Goal: Transaction & Acquisition: Purchase product/service

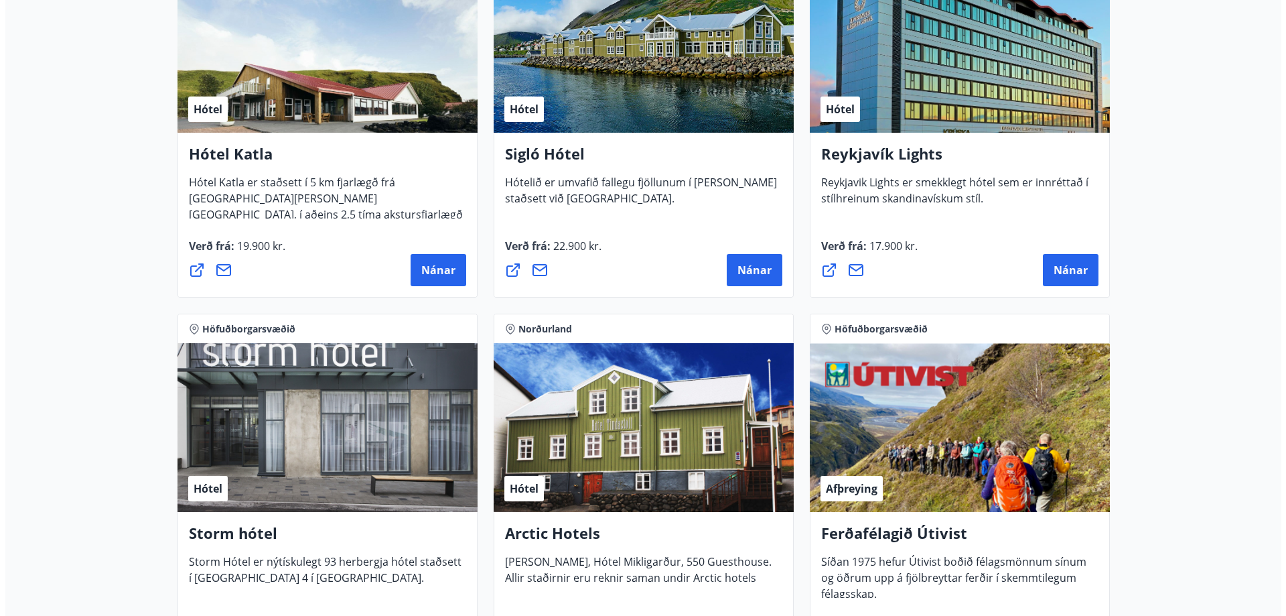
scroll to position [1005, 0]
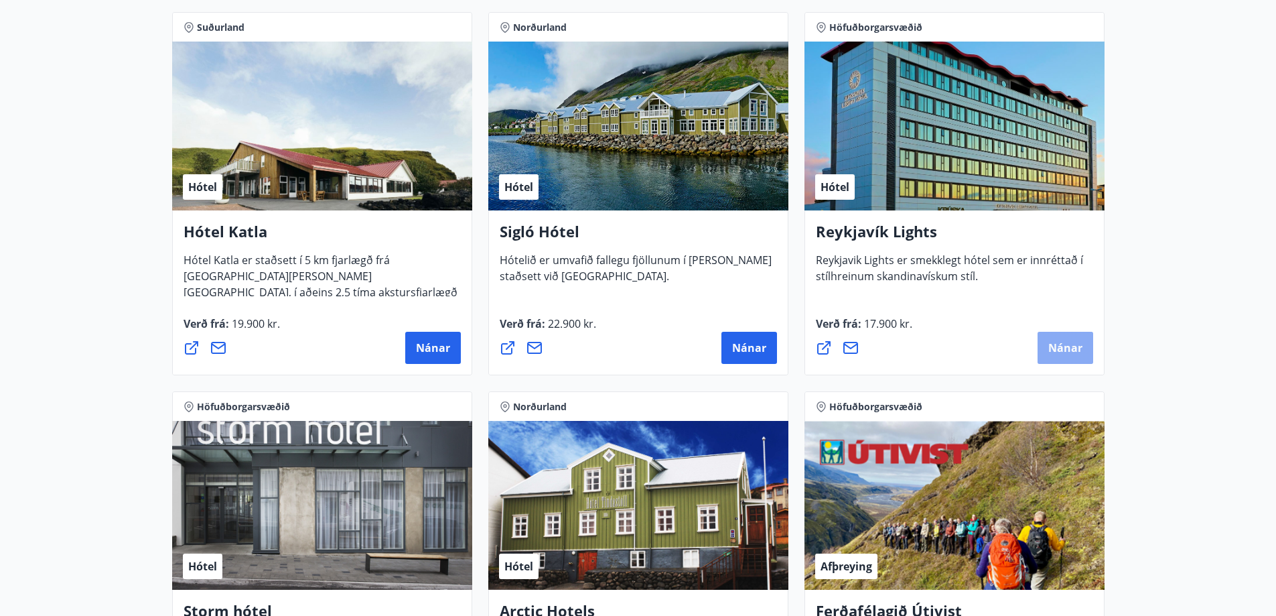
click at [1078, 346] on span "Nánar" at bounding box center [1065, 347] width 34 height 15
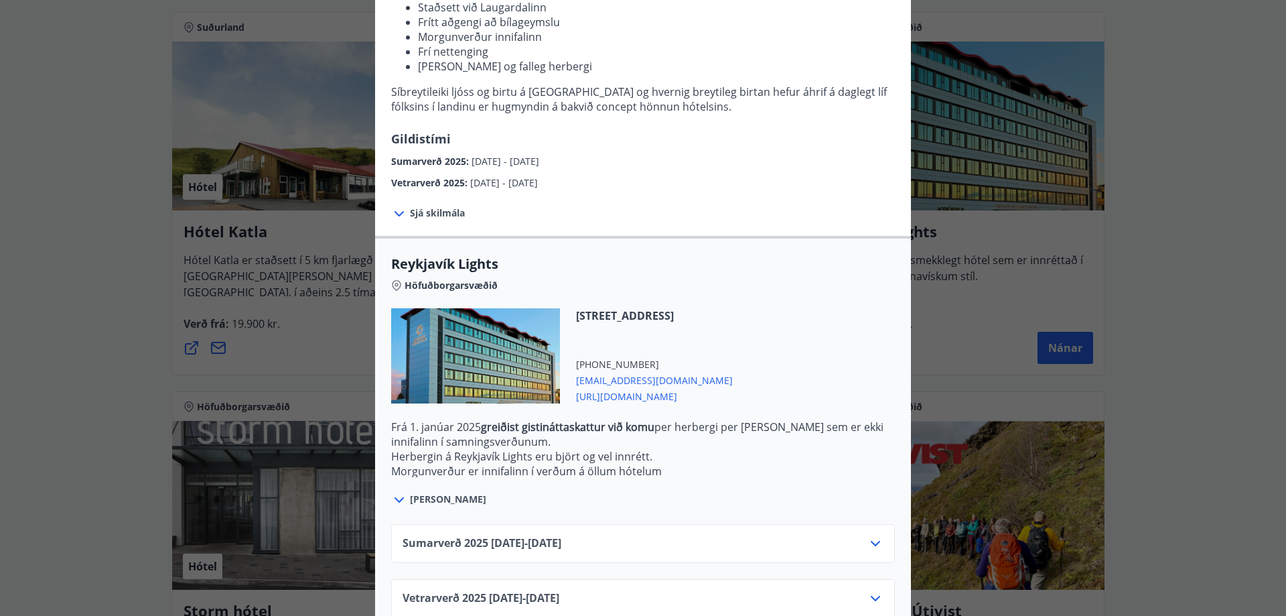
scroll to position [229, 0]
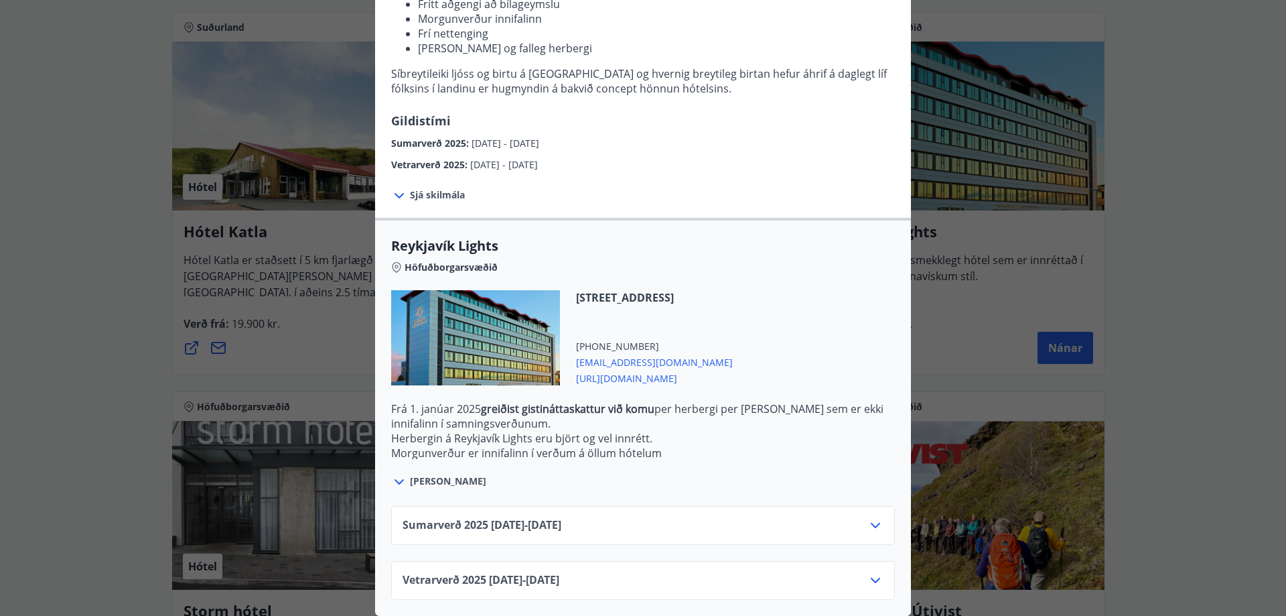
click at [872, 517] on icon at bounding box center [876, 525] width 16 height 16
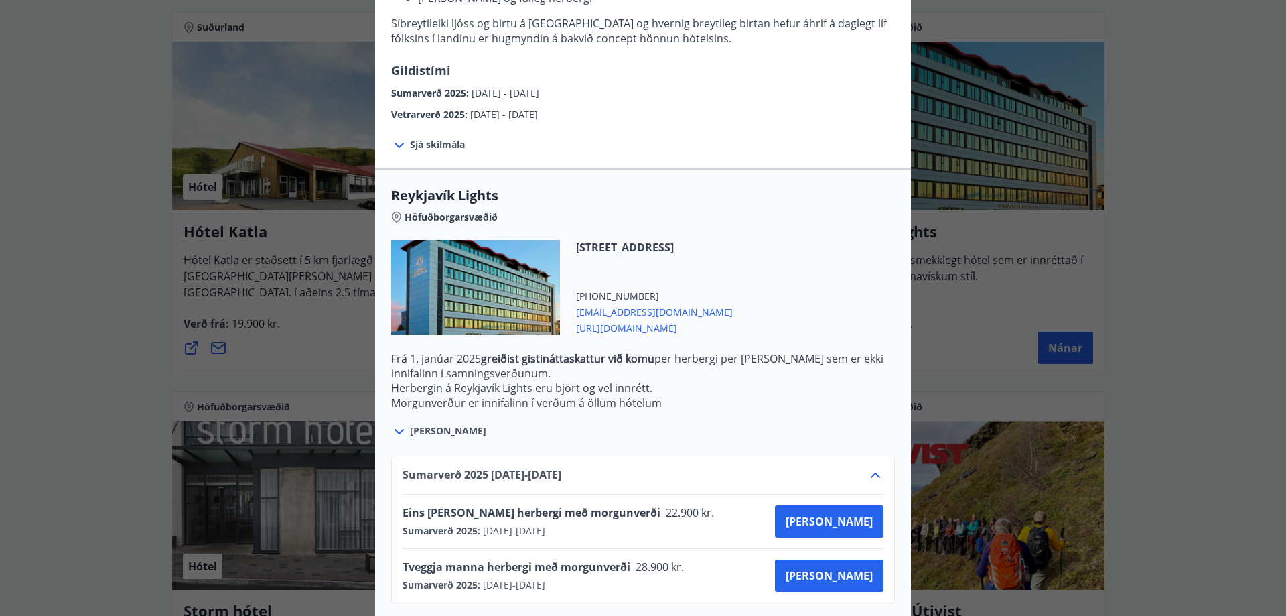
scroll to position [338, 0]
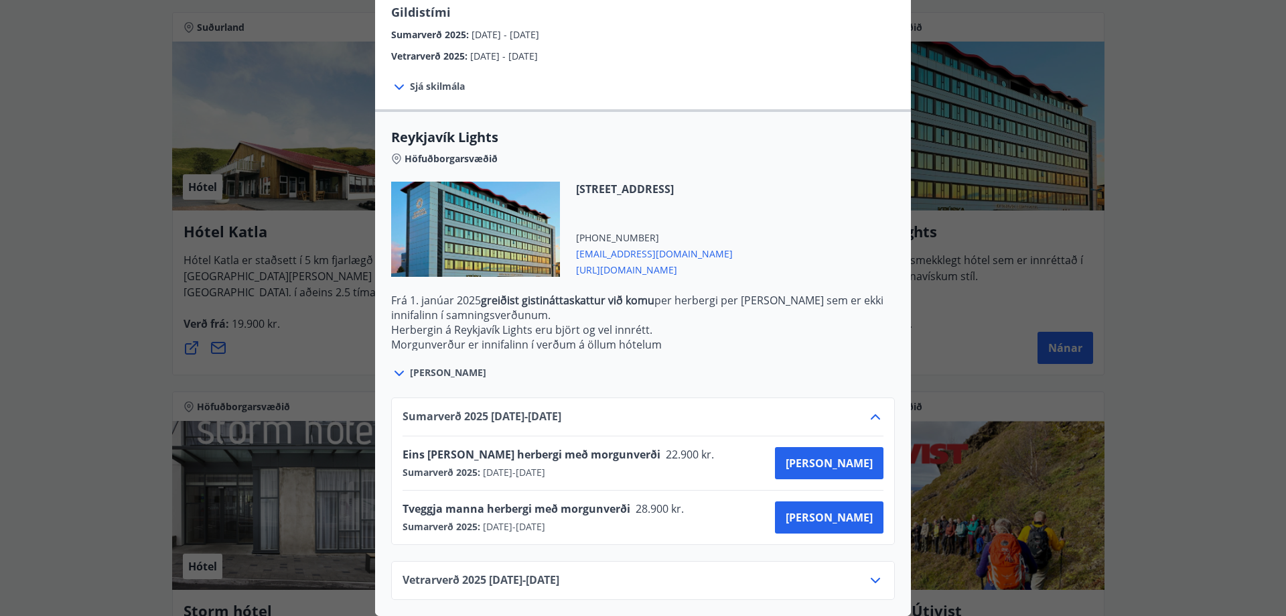
click at [1194, 303] on div "Reykjavík Lights Fyrir bókarnir og frekari upplýsingar vinsamlega senduð póst á…" at bounding box center [643, 308] width 1286 height 616
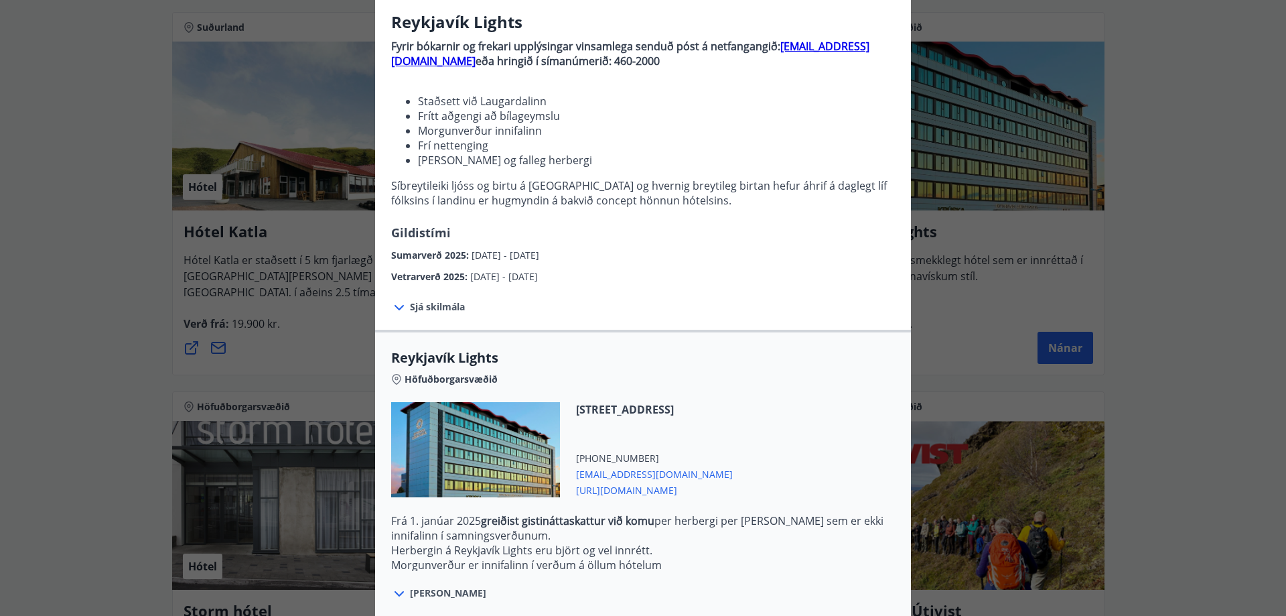
scroll to position [335, 0]
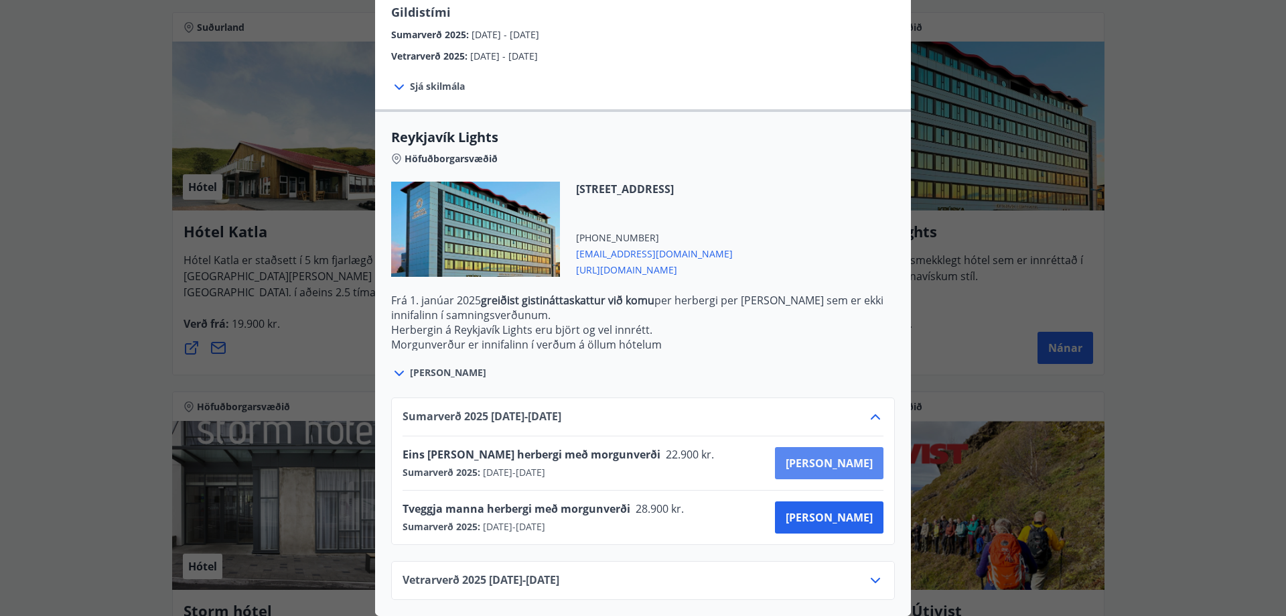
click at [858, 460] on span "Kaupa" at bounding box center [829, 463] width 87 height 15
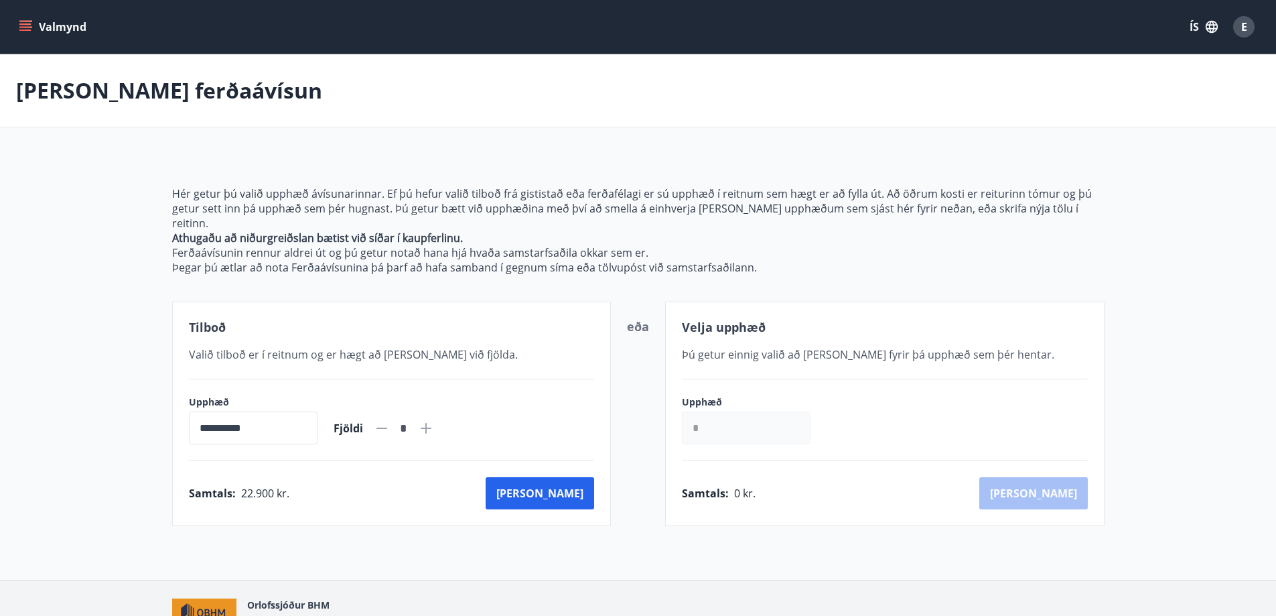
drag, startPoint x: 689, startPoint y: 427, endPoint x: 705, endPoint y: 419, distance: 18.6
click at [695, 424] on input "*" at bounding box center [746, 427] width 129 height 33
click at [418, 486] on div "Samtals : 22.900 kr. Kaup" at bounding box center [392, 493] width 406 height 32
click at [573, 483] on button "Kaup" at bounding box center [540, 493] width 109 height 32
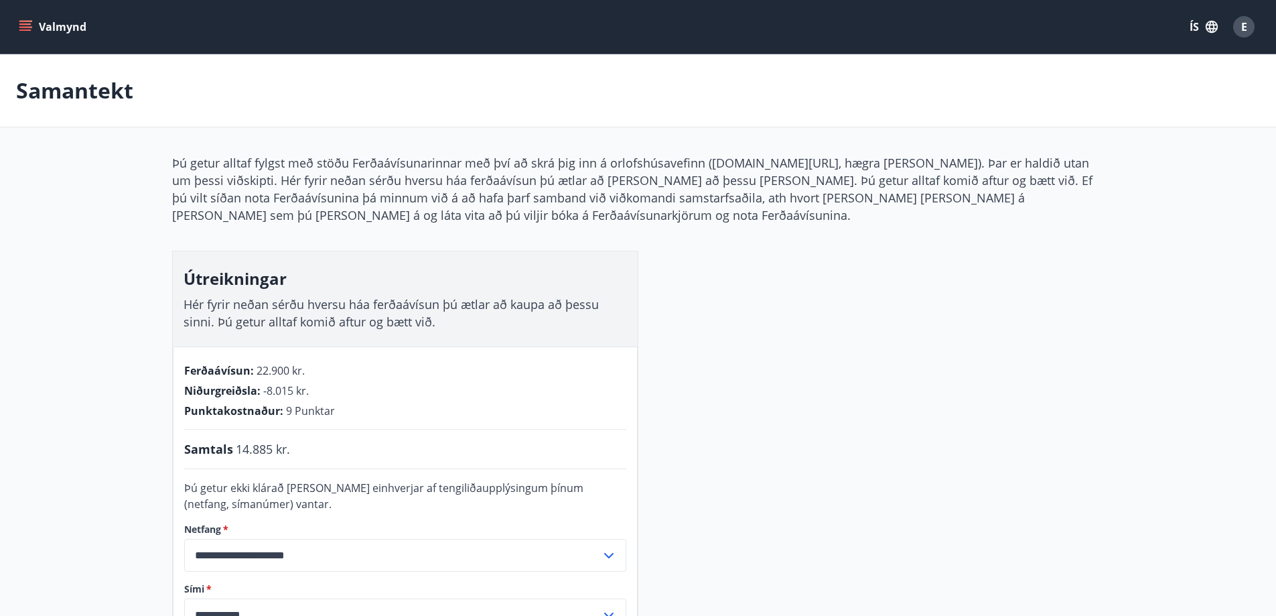
click at [25, 22] on icon "menu" at bounding box center [25, 26] width 13 height 13
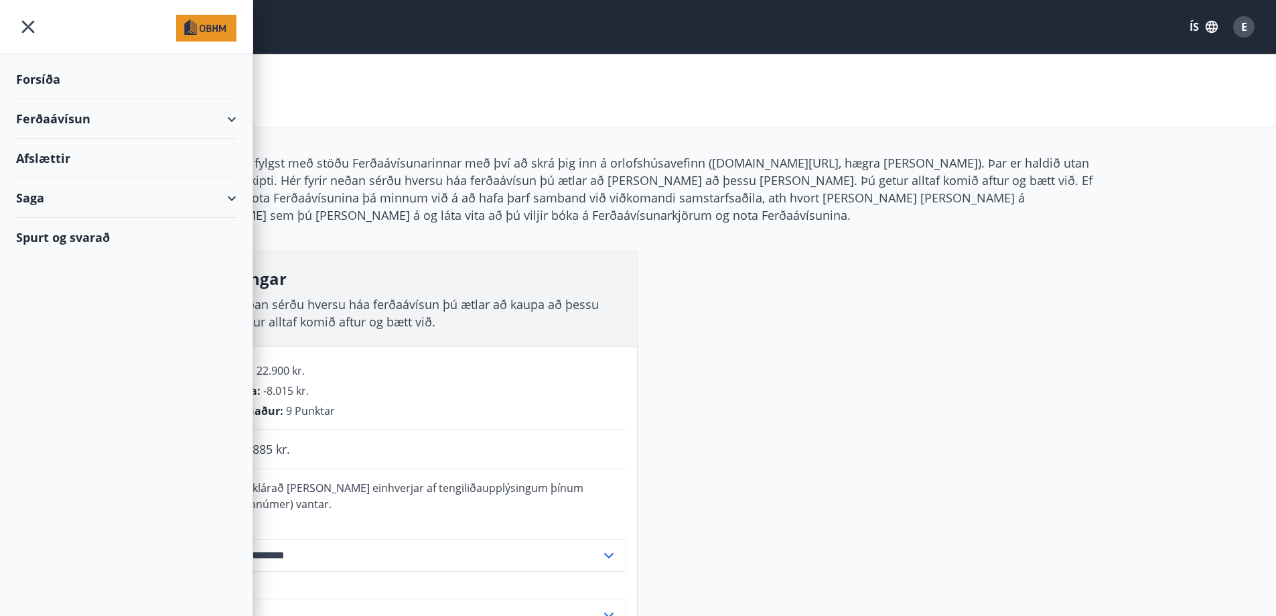
click at [233, 115] on div "Ferðaávísun" at bounding box center [126, 119] width 220 height 40
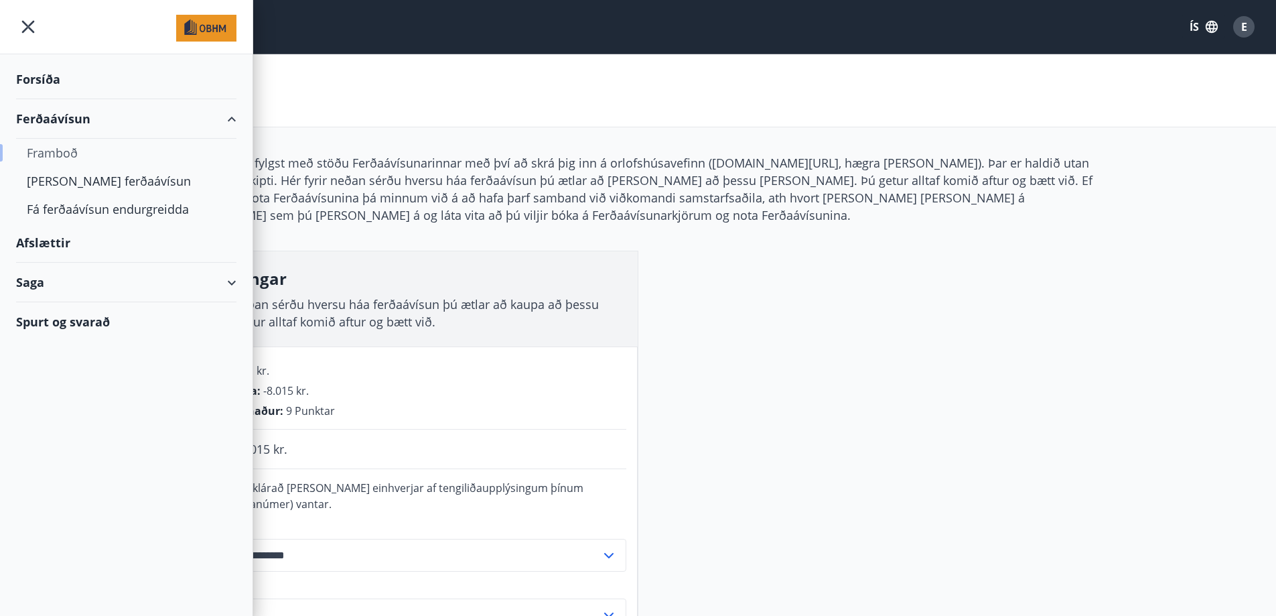
click at [59, 148] on div "Framboð" at bounding box center [126, 153] width 199 height 28
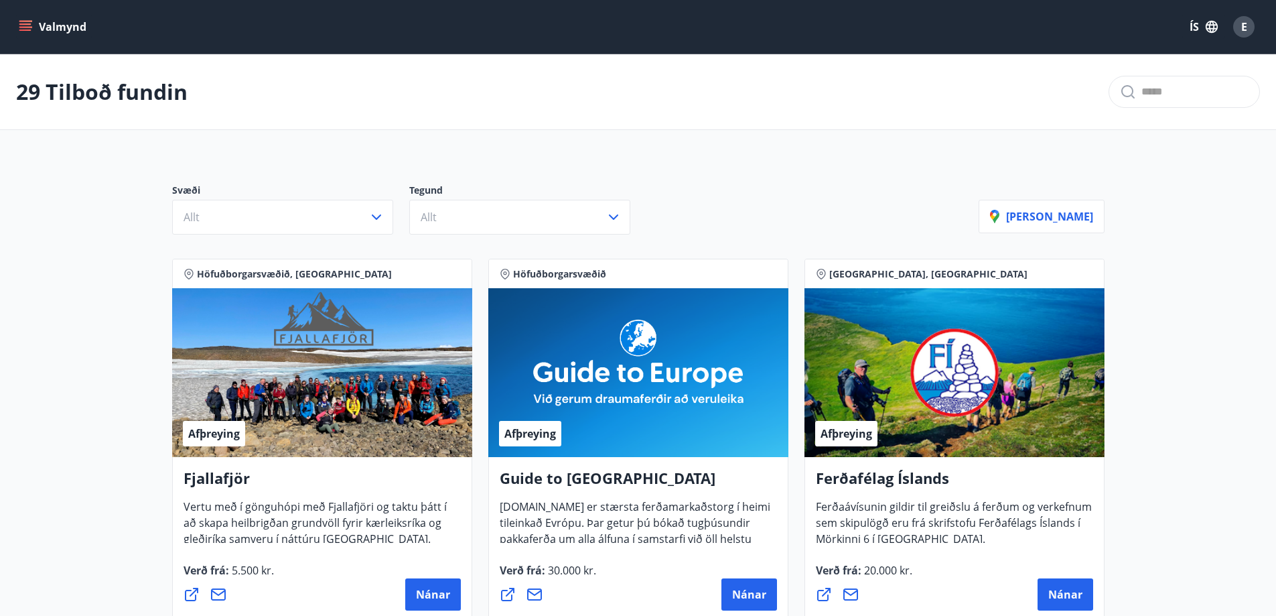
click at [26, 27] on icon "menu" at bounding box center [26, 26] width 15 height 1
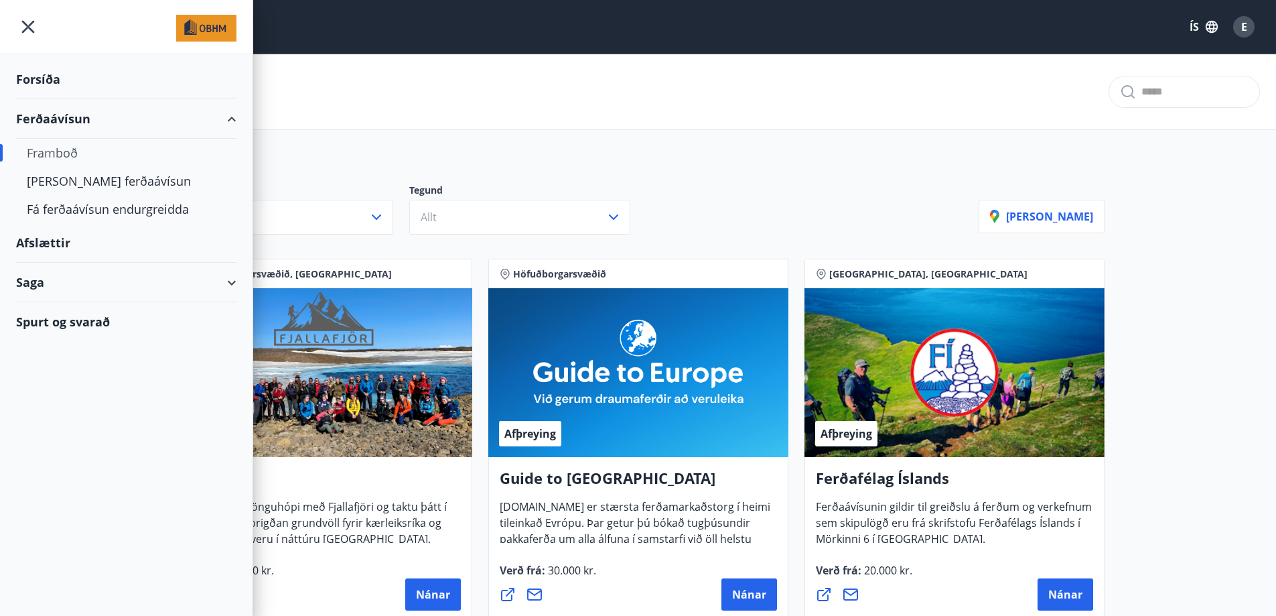
click at [76, 324] on div "Spurt og svarað" at bounding box center [126, 321] width 220 height 39
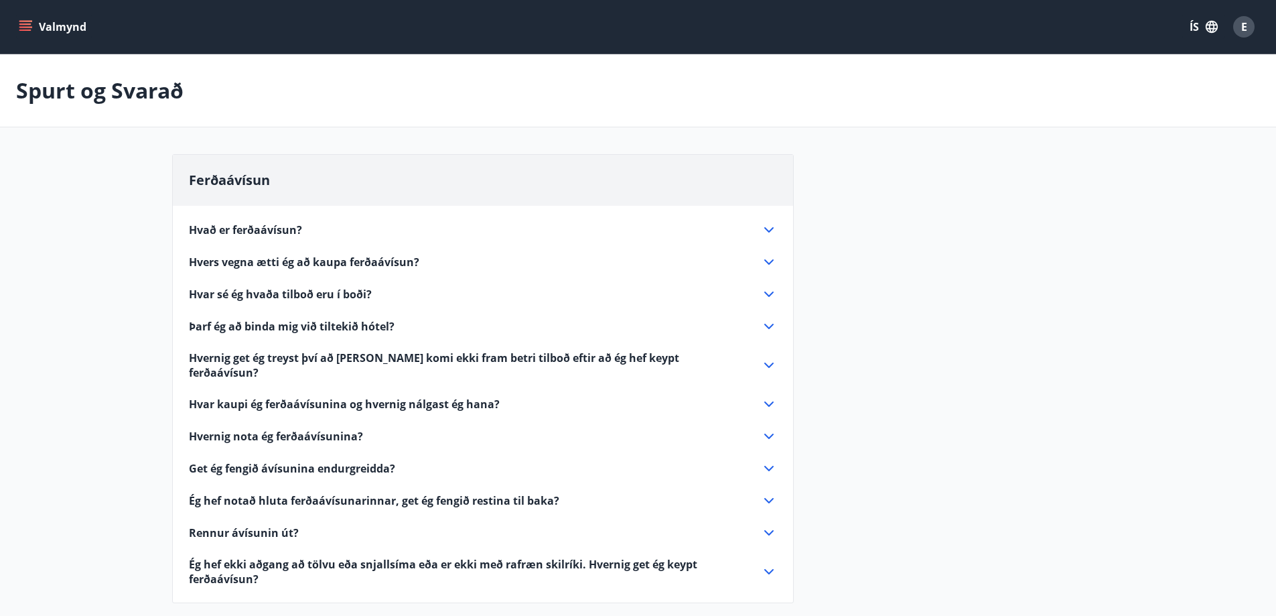
click at [766, 230] on icon at bounding box center [769, 230] width 16 height 16
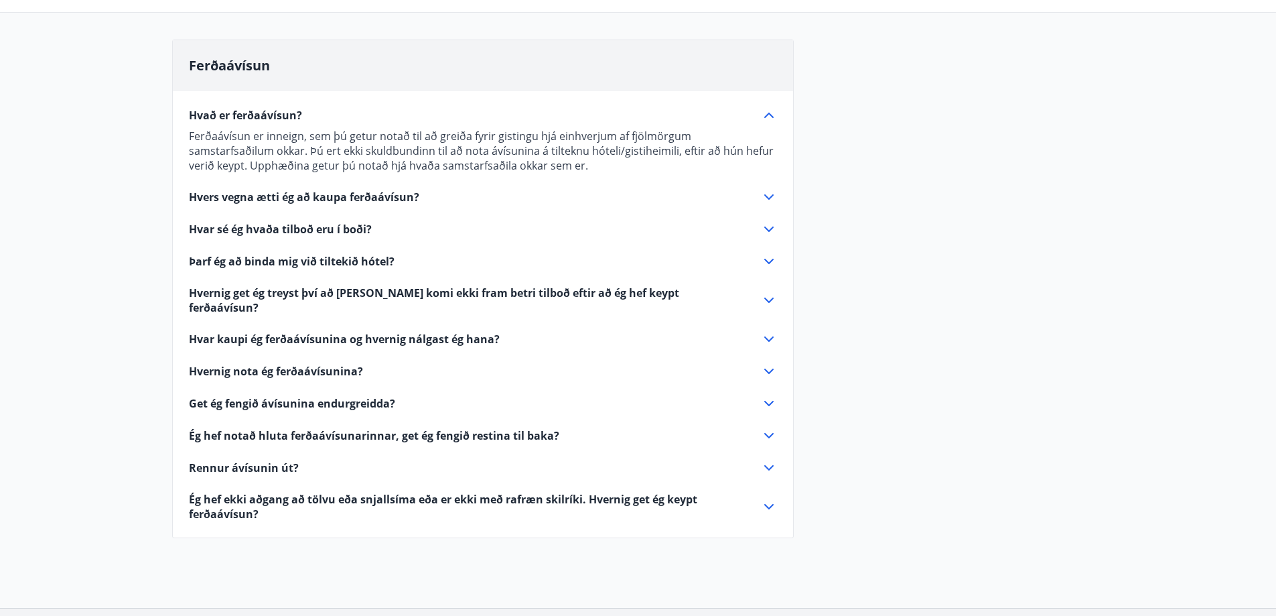
scroll to position [134, 0]
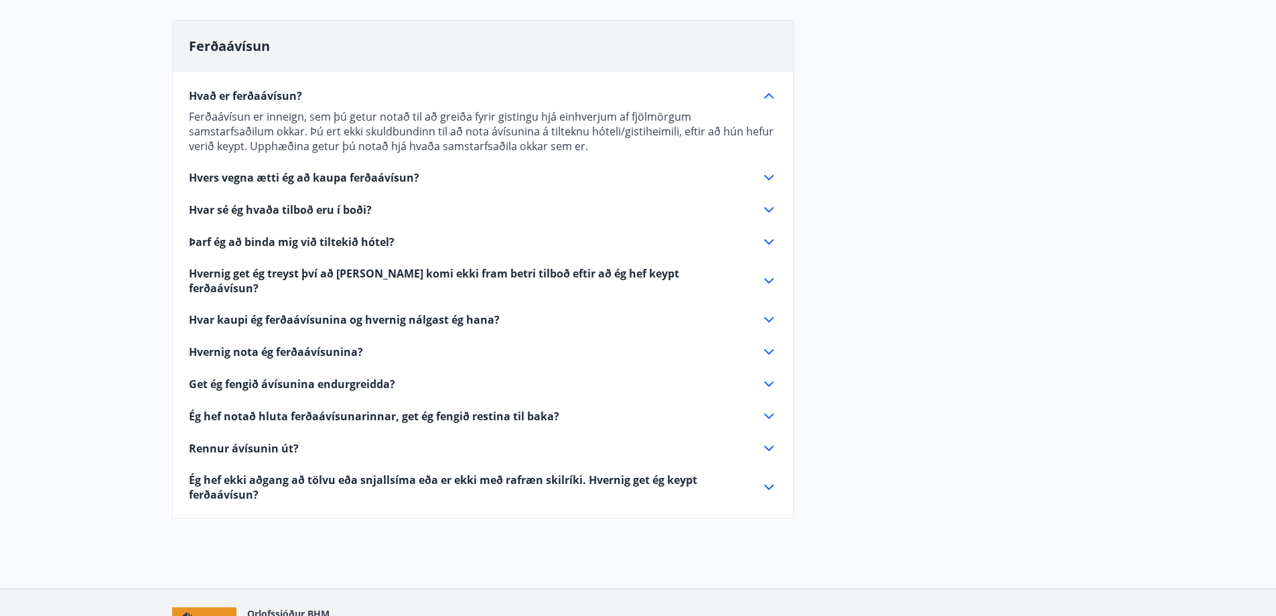
click at [770, 408] on icon at bounding box center [769, 416] width 16 height 16
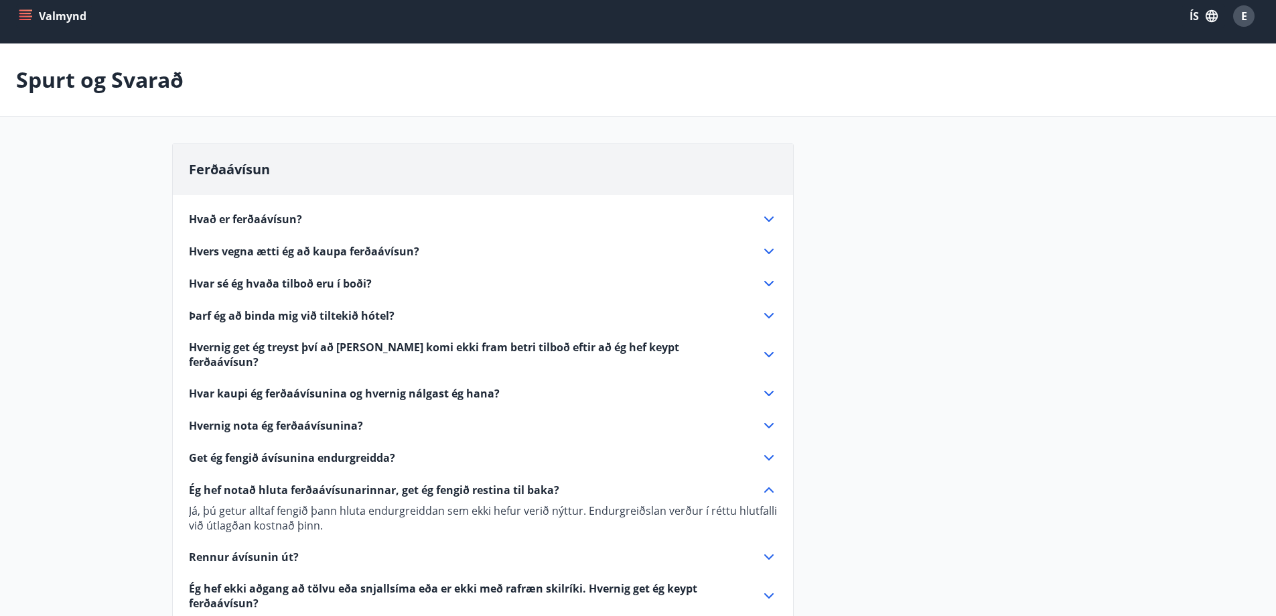
scroll to position [0, 0]
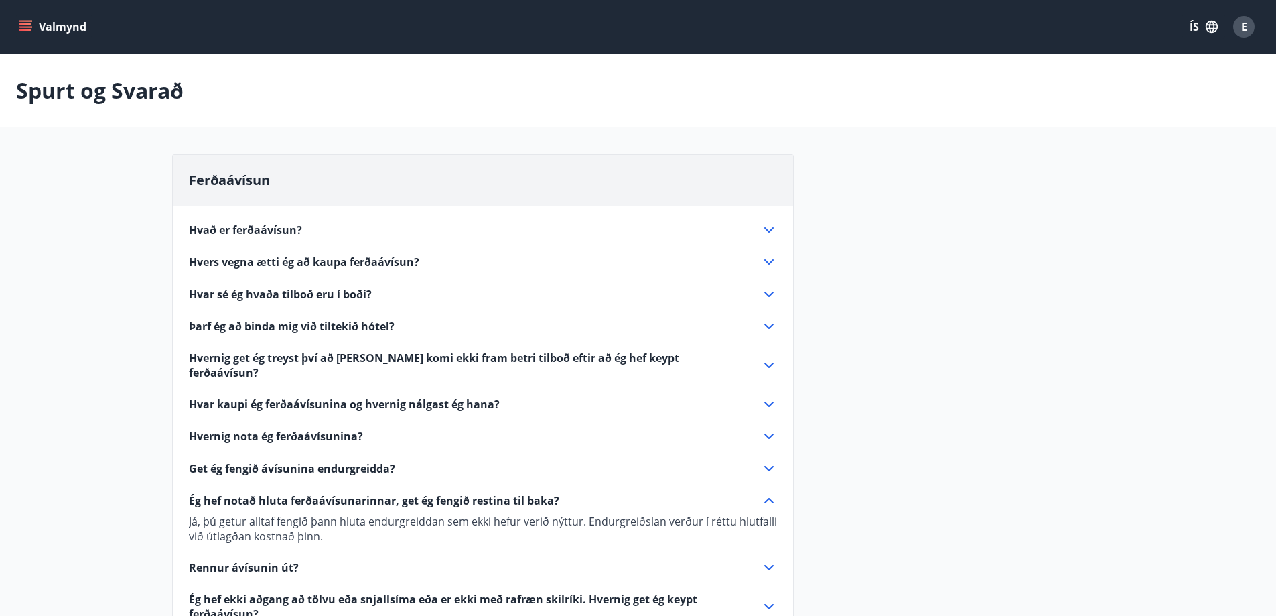
click at [772, 225] on icon at bounding box center [769, 230] width 16 height 16
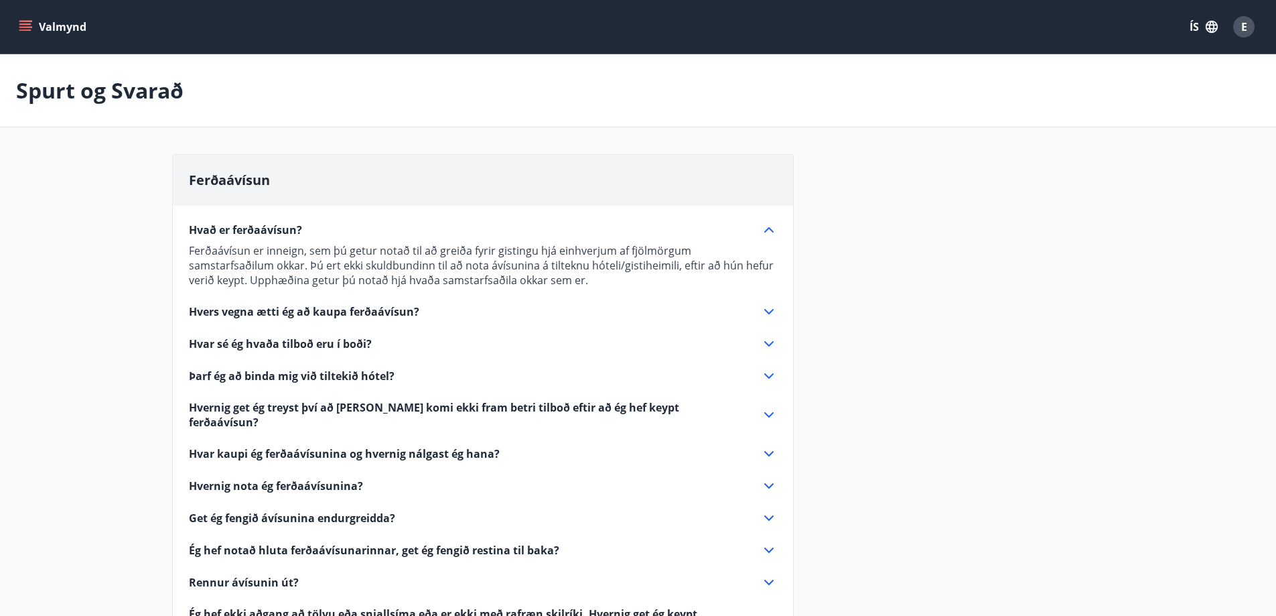
click at [768, 308] on icon at bounding box center [769, 311] width 16 height 16
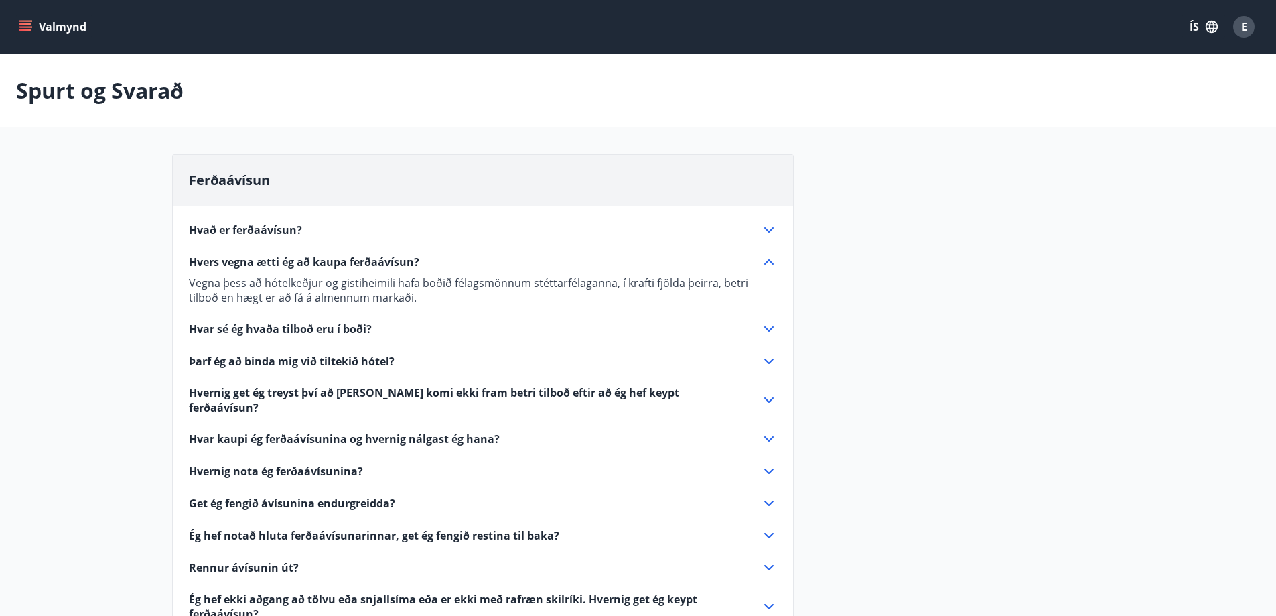
click at [767, 331] on icon at bounding box center [769, 329] width 16 height 16
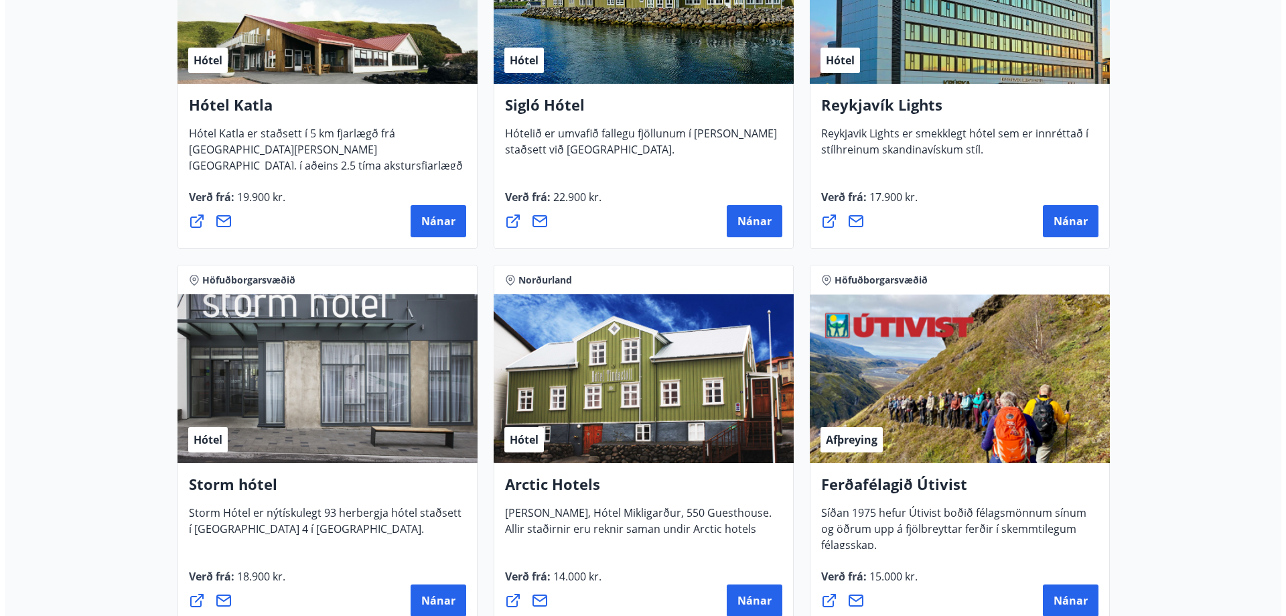
scroll to position [1139, 0]
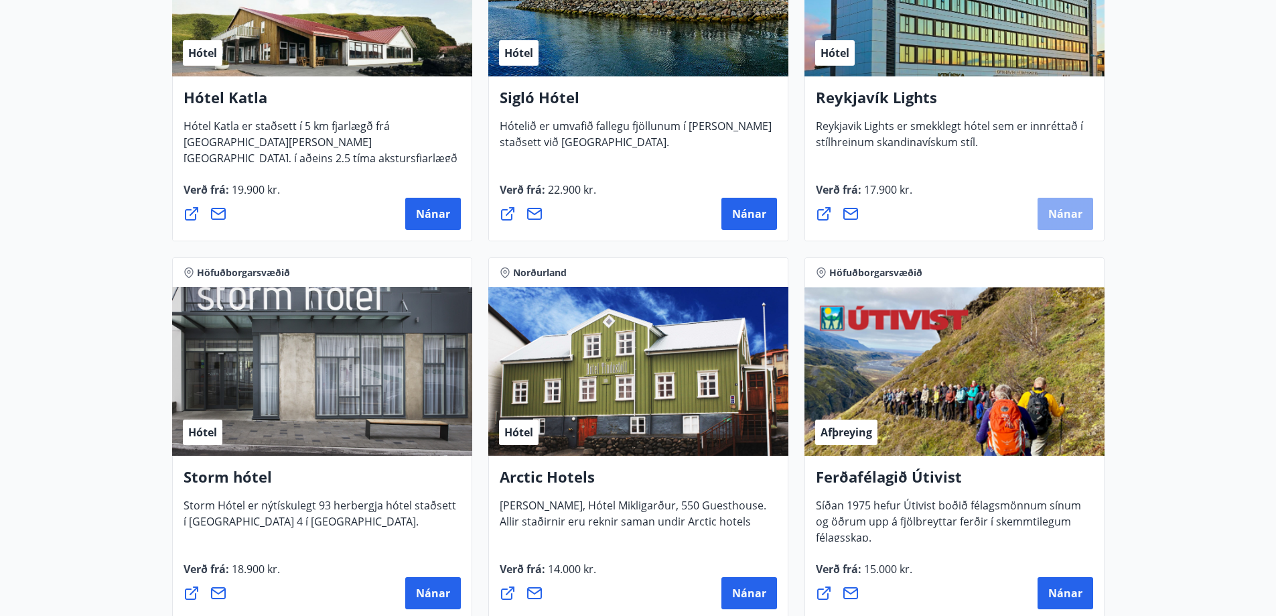
click at [1078, 210] on span "Nánar" at bounding box center [1065, 213] width 34 height 15
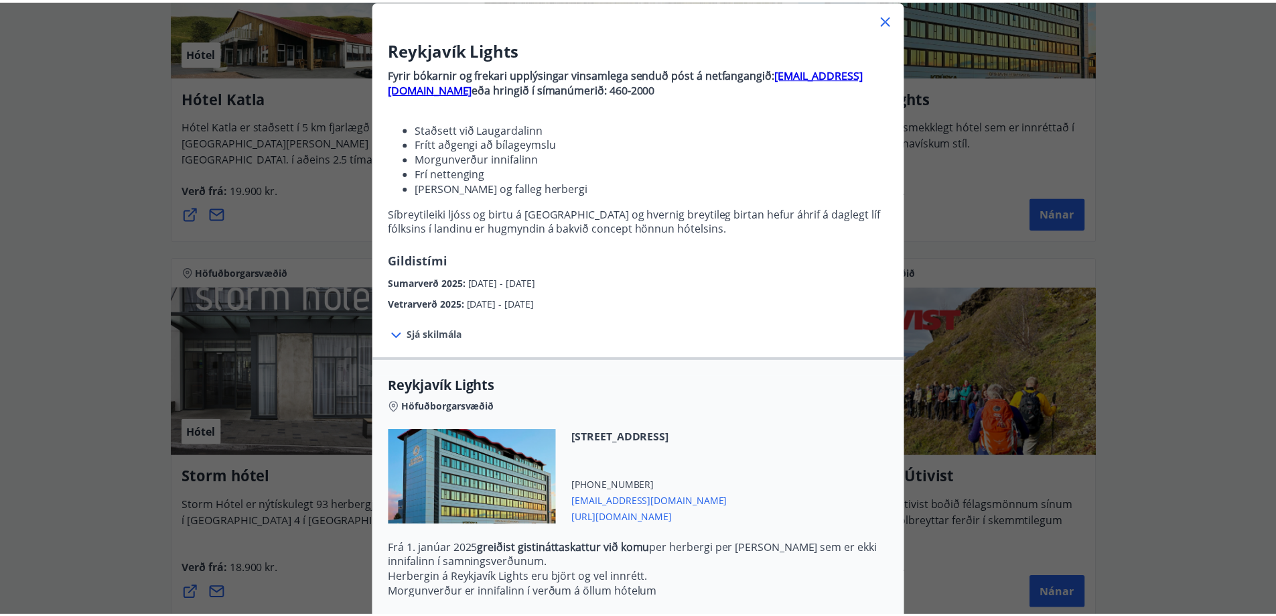
scroll to position [0, 0]
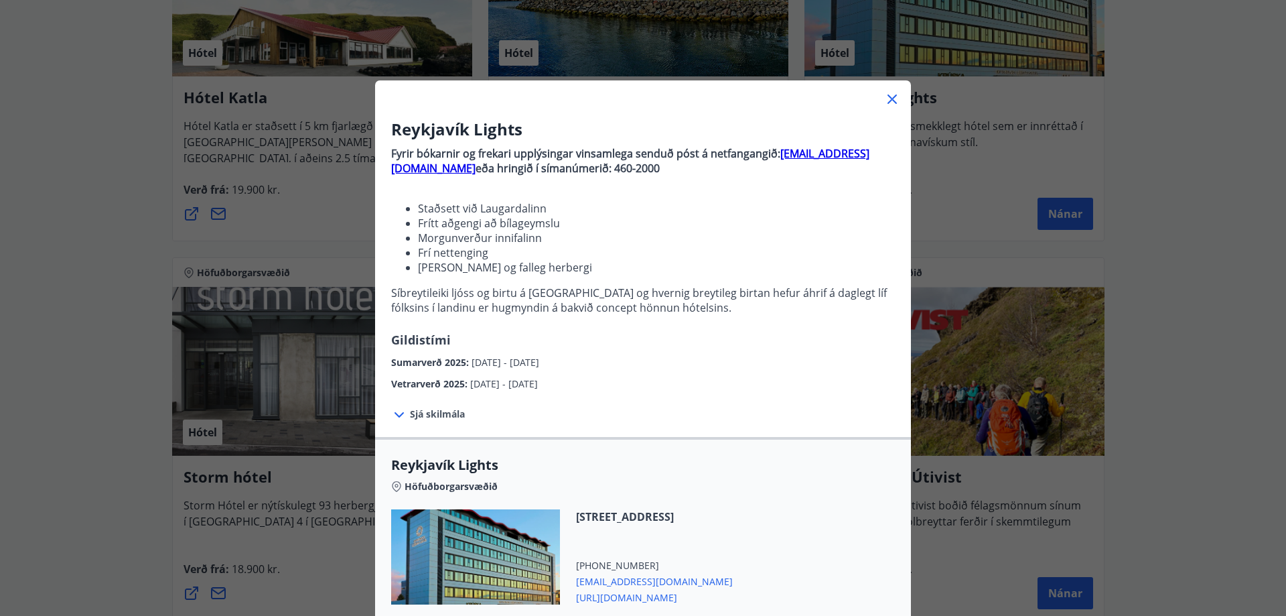
drag, startPoint x: 577, startPoint y: 168, endPoint x: 373, endPoint y: 129, distance: 208.1
click at [375, 129] on div "Reykjavík Lights Fyrir bókarnir og frekari upplýsingar vinsamlega senduð póst á…" at bounding box center [643, 254] width 536 height 273
copy div "Reykjavík Lights Fyrir bókarnir og frekari upplýsingar vinsamlega senduð póst á…"
click at [888, 100] on icon at bounding box center [892, 99] width 16 height 16
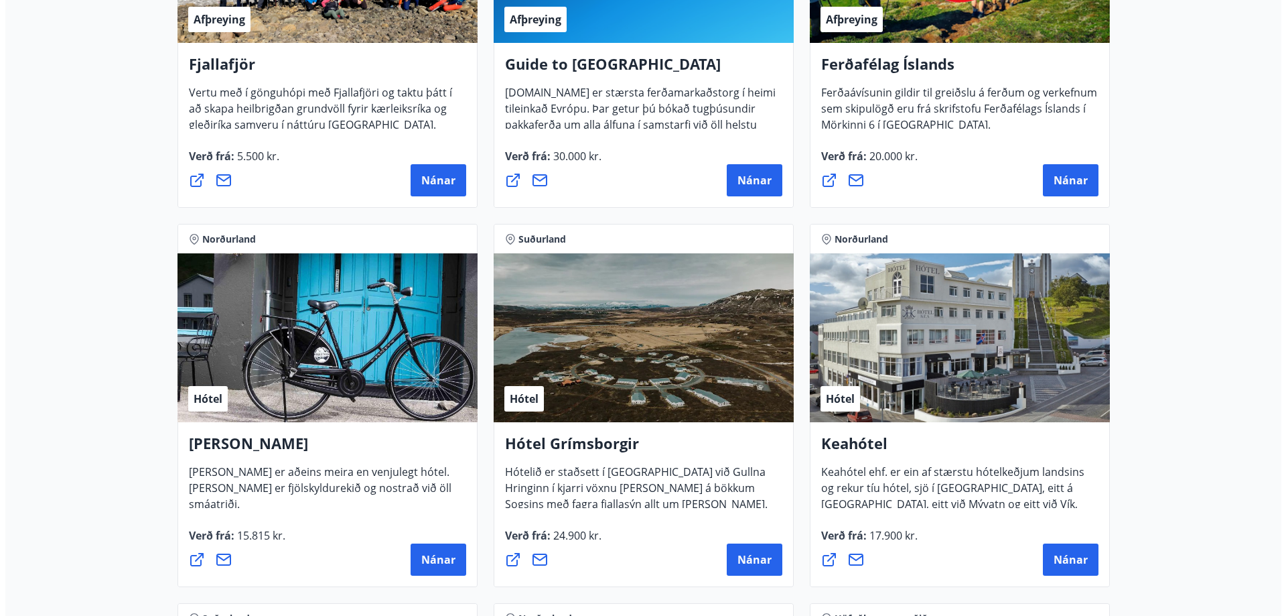
scroll to position [603, 0]
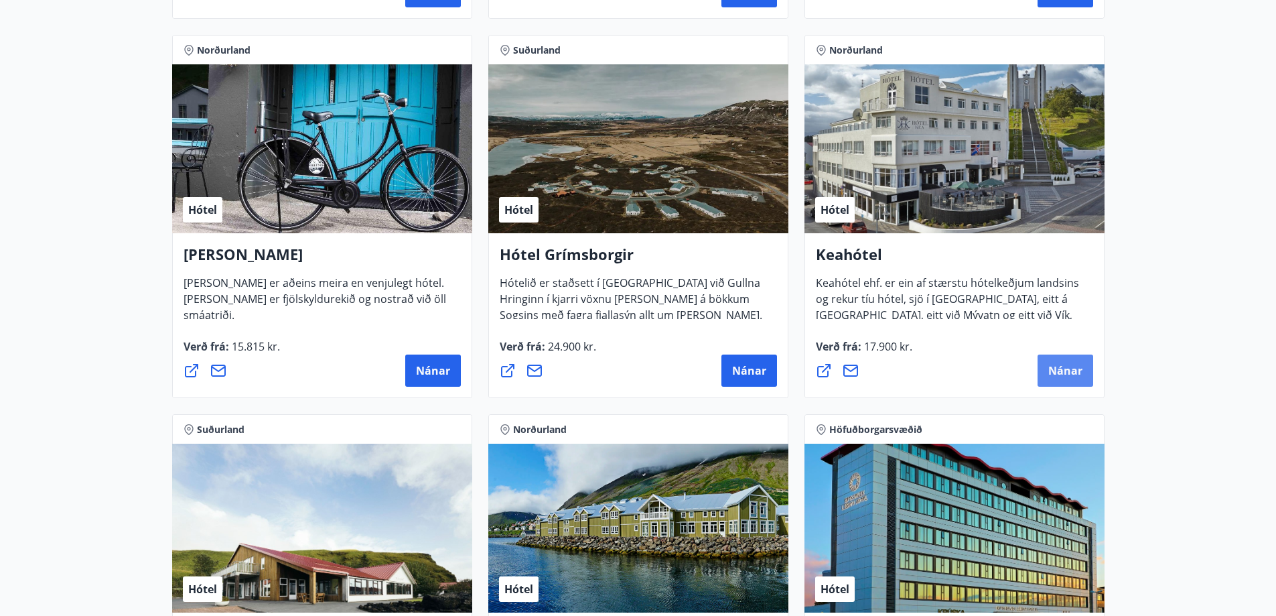
click at [1062, 367] on span "Nánar" at bounding box center [1065, 370] width 34 height 15
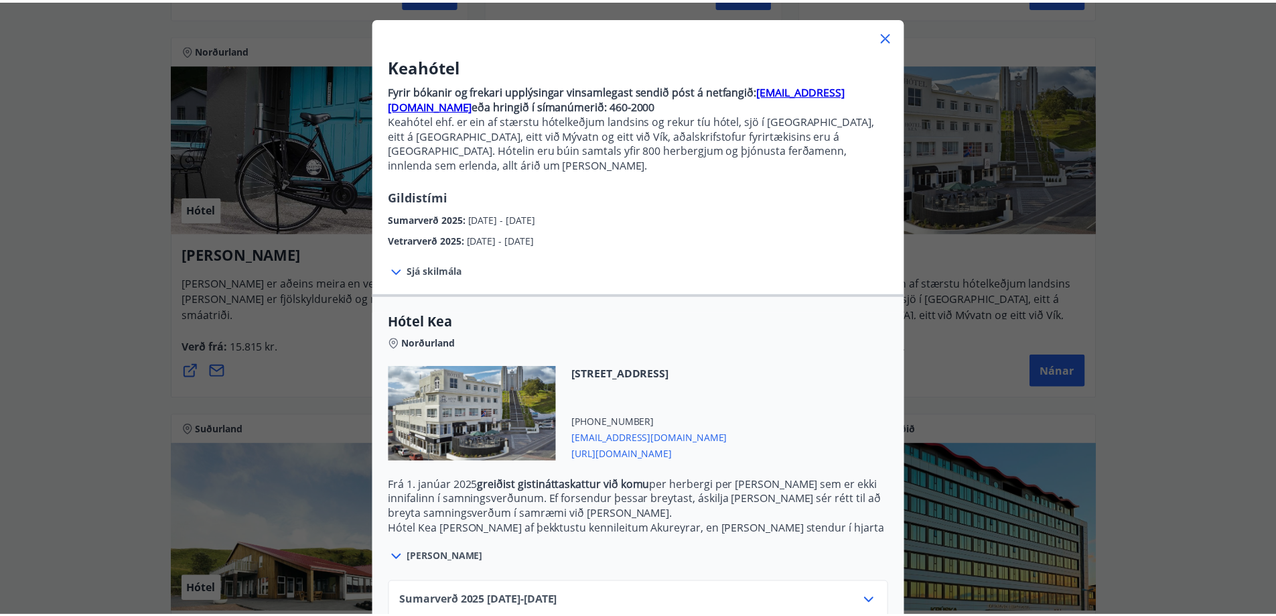
scroll to position [0, 0]
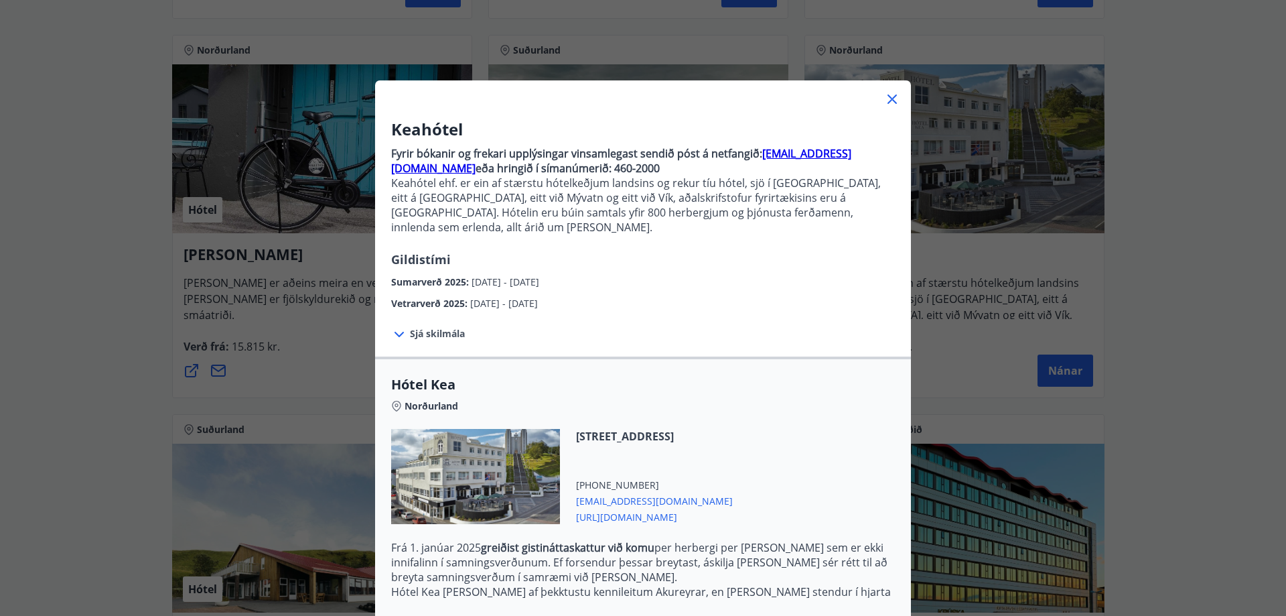
drag, startPoint x: 1169, startPoint y: 151, endPoint x: 1199, endPoint y: 147, distance: 29.7
click at [1173, 148] on div "Keahótel Fyrir bókanir og frekari upplýsingar vinsamlegast sendið póst á netfan…" at bounding box center [643, 308] width 1286 height 616
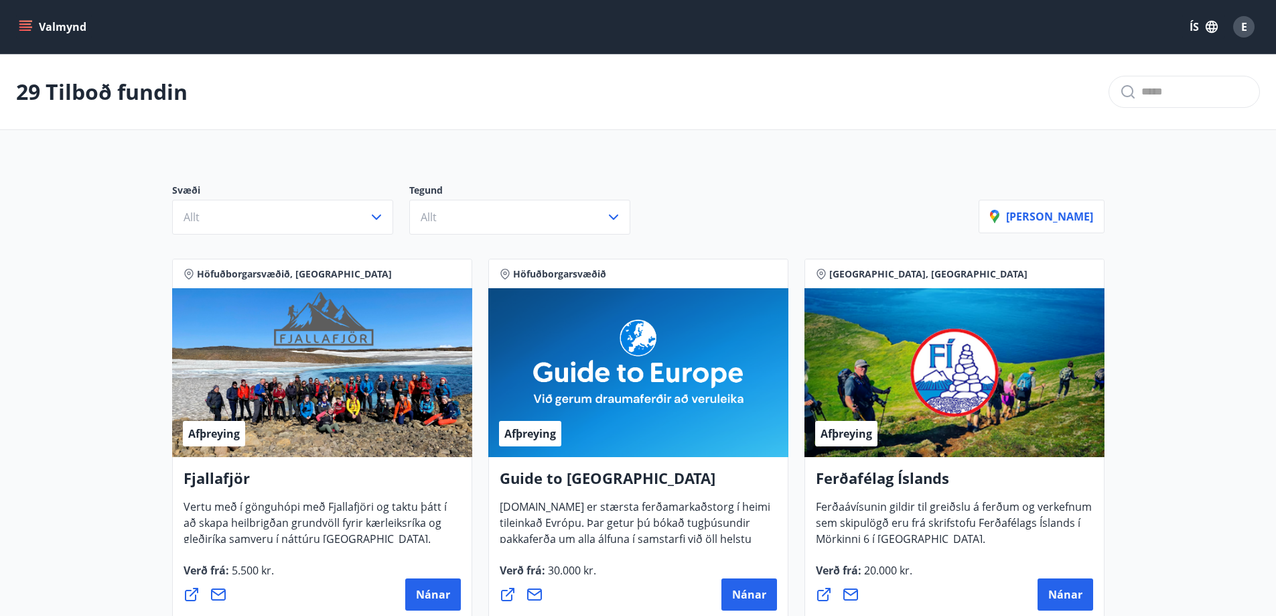
click at [28, 31] on icon "menu" at bounding box center [25, 26] width 13 height 13
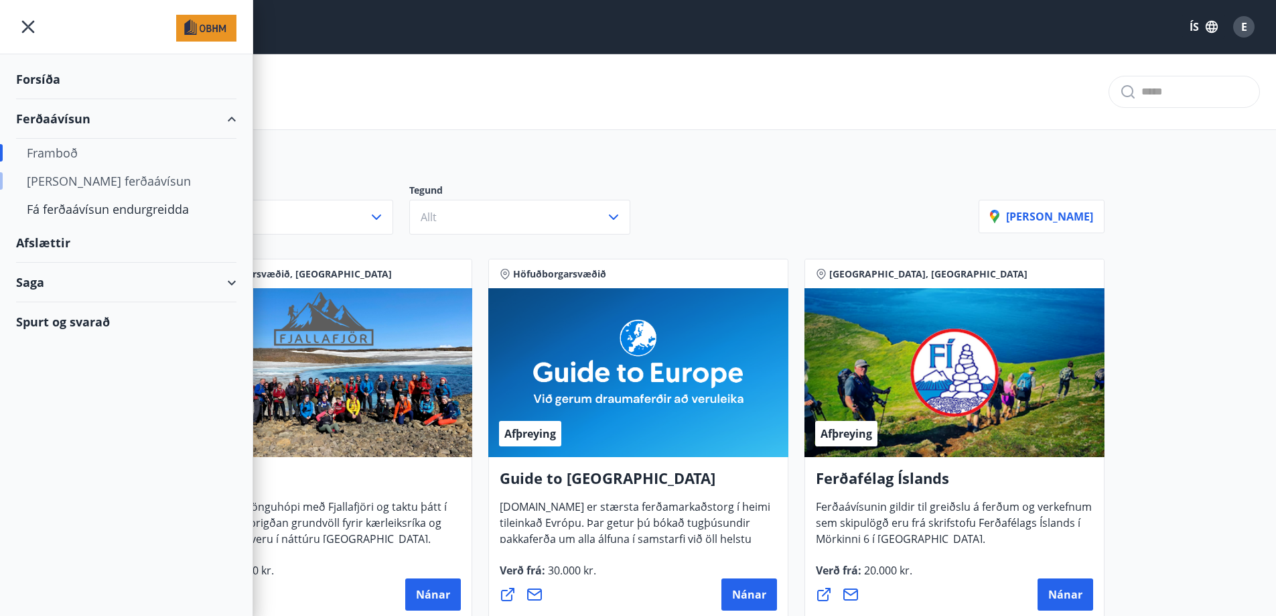
click at [74, 179] on div "[PERSON_NAME] ferðaávísun" at bounding box center [126, 181] width 199 height 28
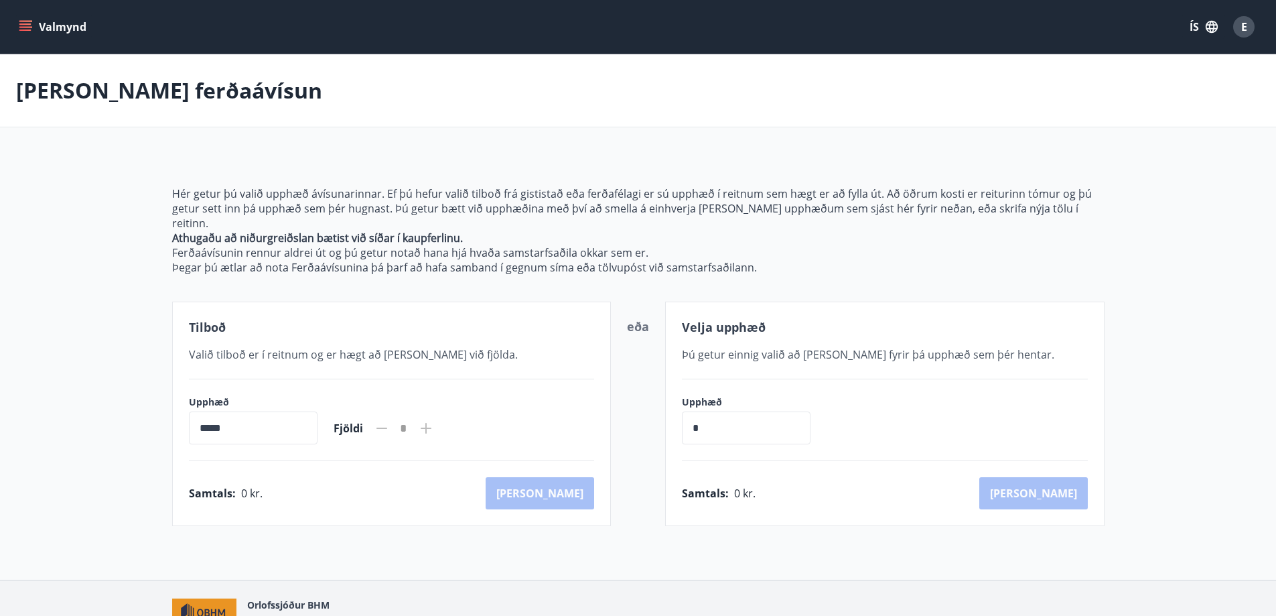
click at [285, 412] on input "*****" at bounding box center [253, 427] width 129 height 33
drag, startPoint x: 415, startPoint y: 463, endPoint x: 436, endPoint y: 430, distance: 39.2
click at [417, 460] on div "Tilboð Valið tilboð er í reitnum og er hægt að bæta við fjölda. Upphæð ***** ​ …" at bounding box center [391, 413] width 439 height 224
click at [434, 420] on icon at bounding box center [426, 428] width 16 height 16
click at [431, 423] on icon at bounding box center [426, 428] width 11 height 11
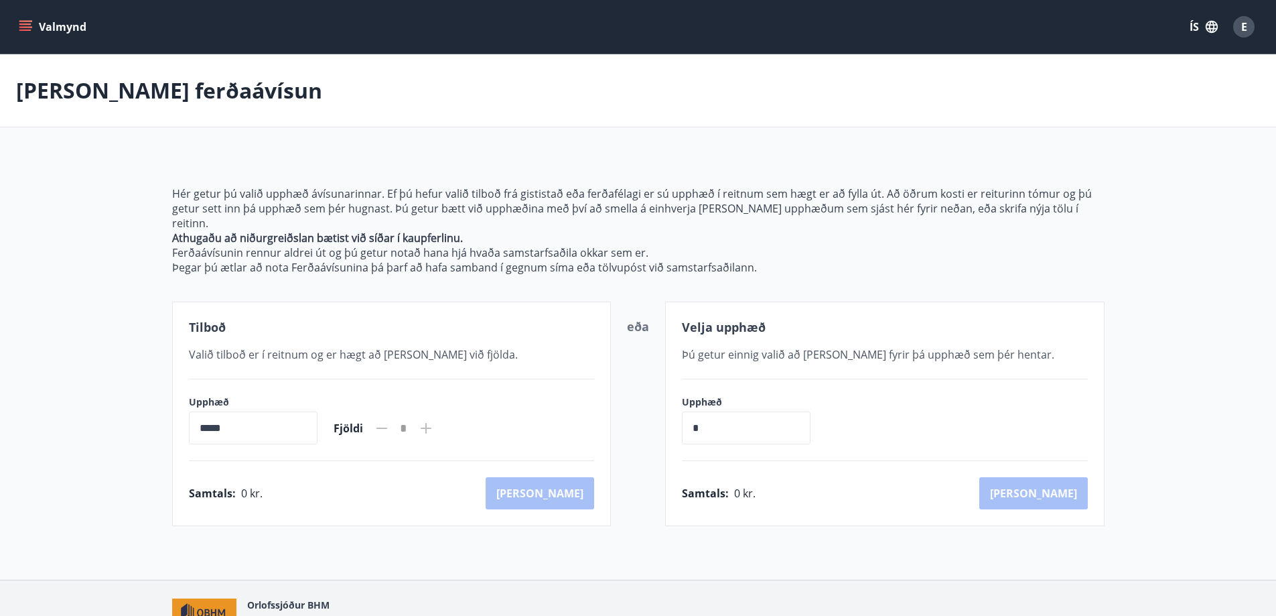
click at [274, 411] on input "*****" at bounding box center [253, 427] width 129 height 33
click at [236, 486] on div "Samtals : 0 kr." at bounding box center [226, 493] width 74 height 15
click at [513, 230] on p "Athugaðu að niðurgreiðslan bætist við síðar í kaupferlinu." at bounding box center [638, 237] width 933 height 15
click at [787, 423] on input "*" at bounding box center [746, 427] width 129 height 33
type input "*"
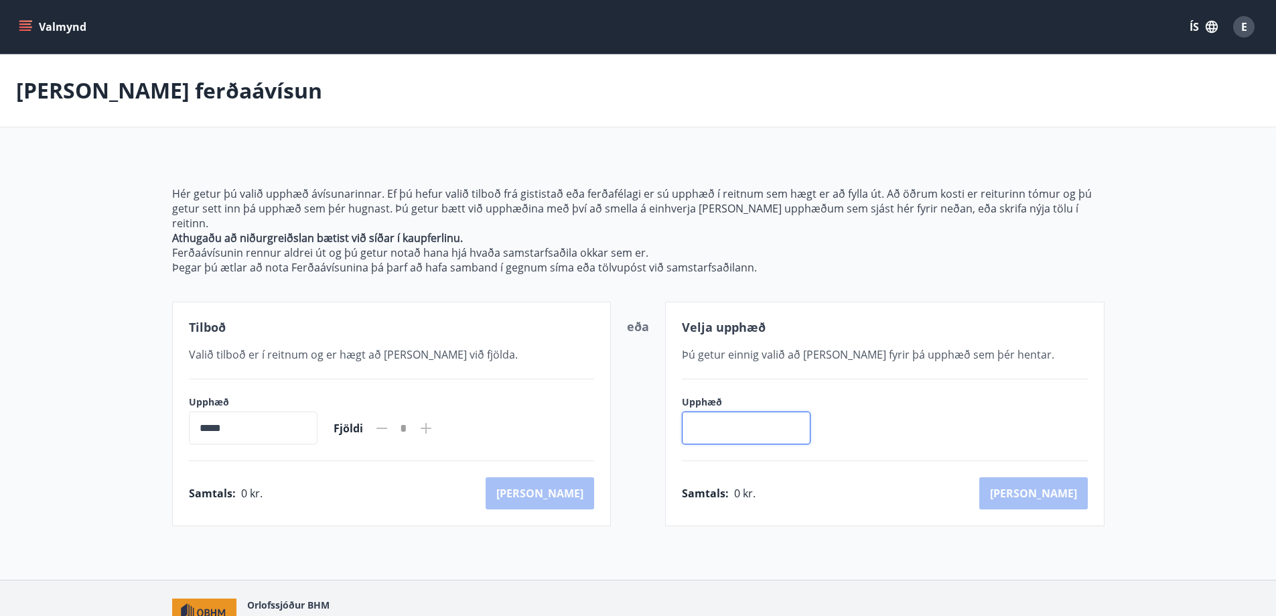
click at [27, 19] on button "Valmynd" at bounding box center [54, 27] width 76 height 24
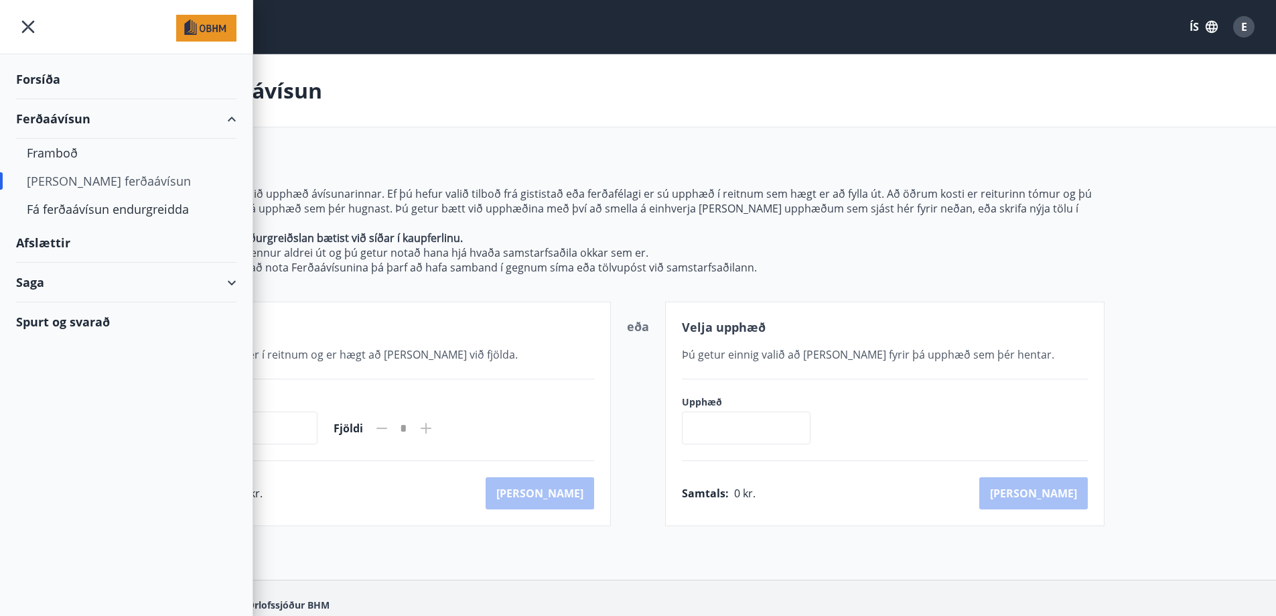
click at [235, 284] on div "Saga" at bounding box center [126, 283] width 220 height 40
click at [80, 318] on div "Ferðaávísun" at bounding box center [126, 316] width 199 height 28
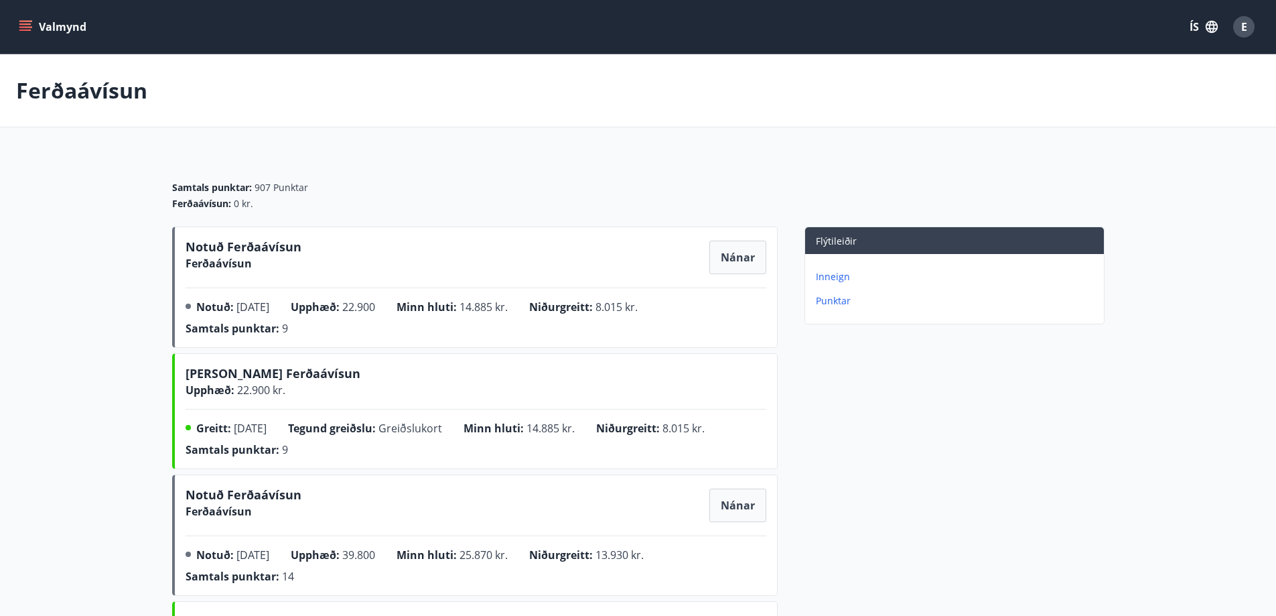
click at [846, 277] on p "Inneign" at bounding box center [957, 276] width 283 height 13
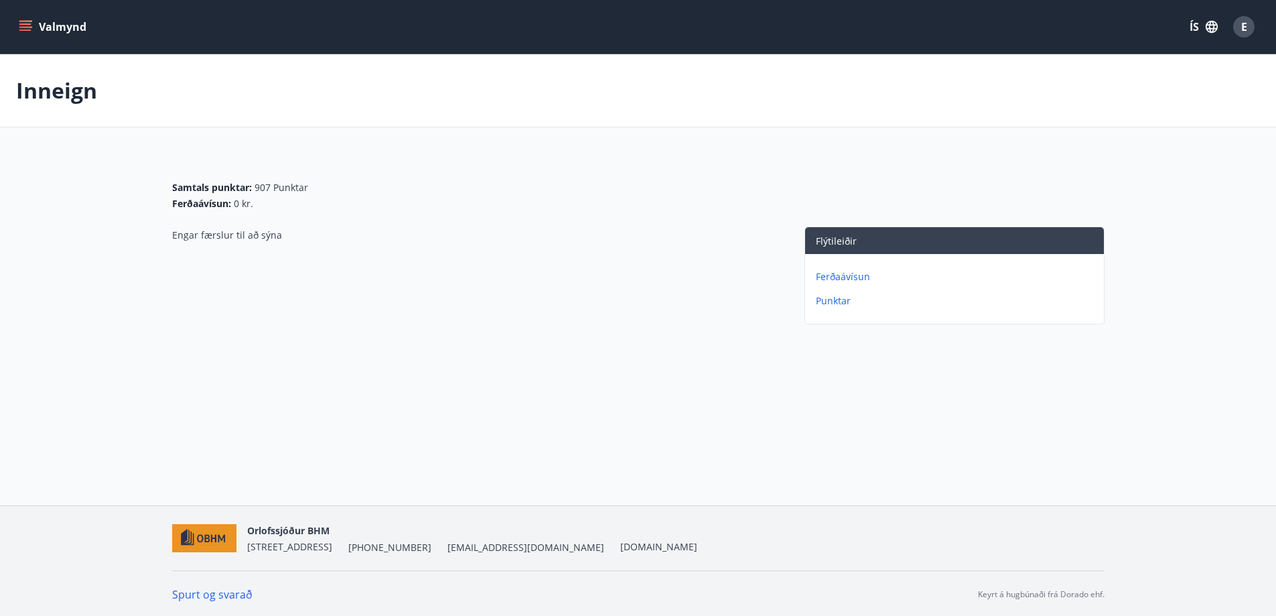
click at [836, 301] on p "Punktar" at bounding box center [957, 300] width 283 height 13
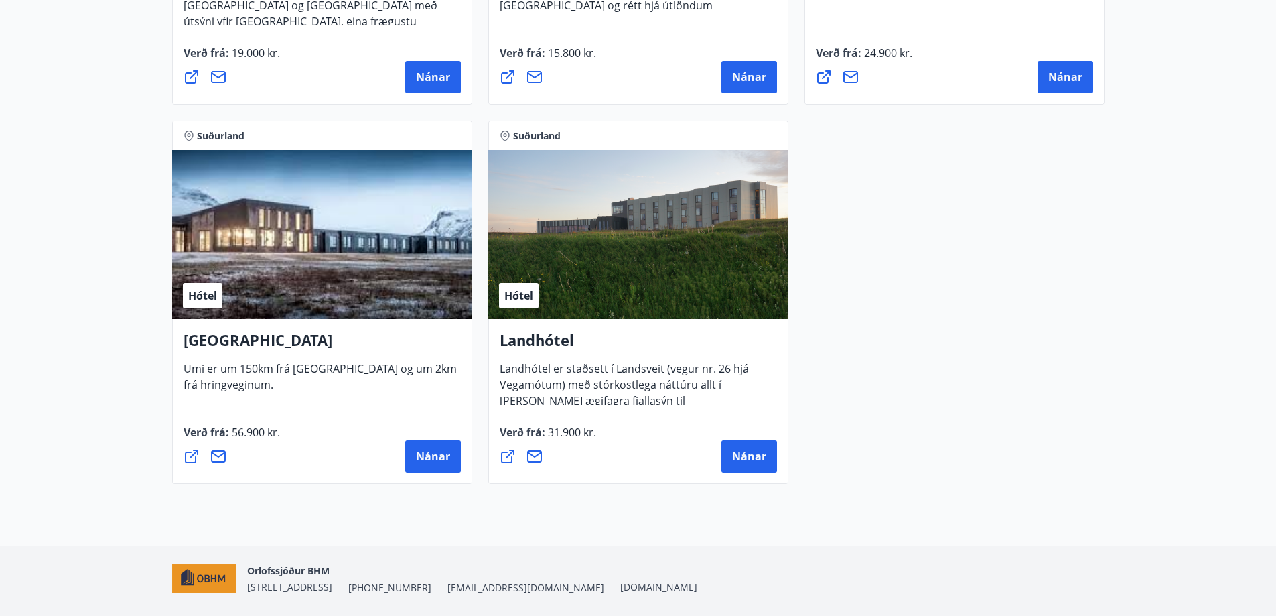
scroll to position [3593, 0]
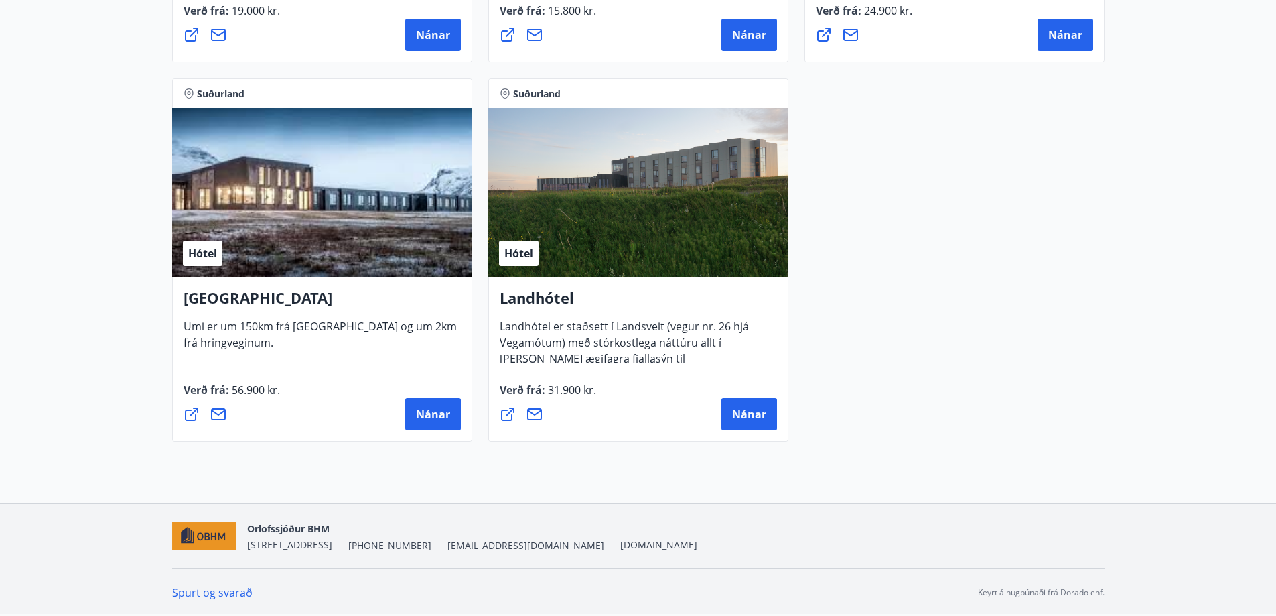
click at [238, 596] on link "Spurt og svarað" at bounding box center [212, 592] width 80 height 15
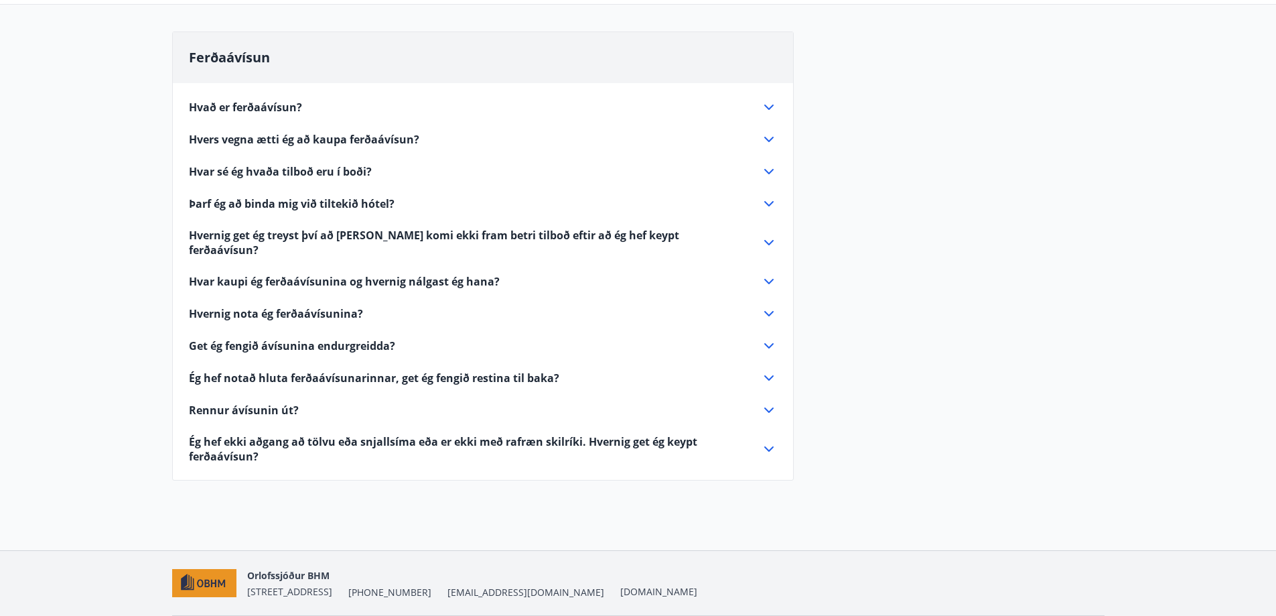
scroll to position [134, 0]
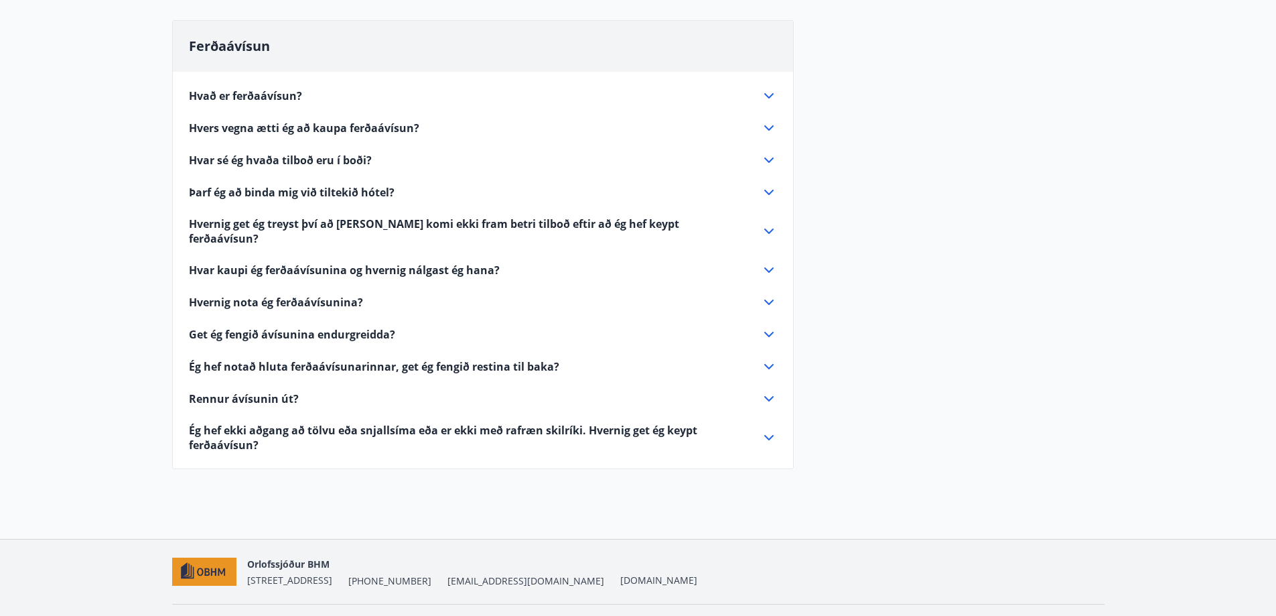
click at [772, 126] on icon at bounding box center [769, 128] width 16 height 16
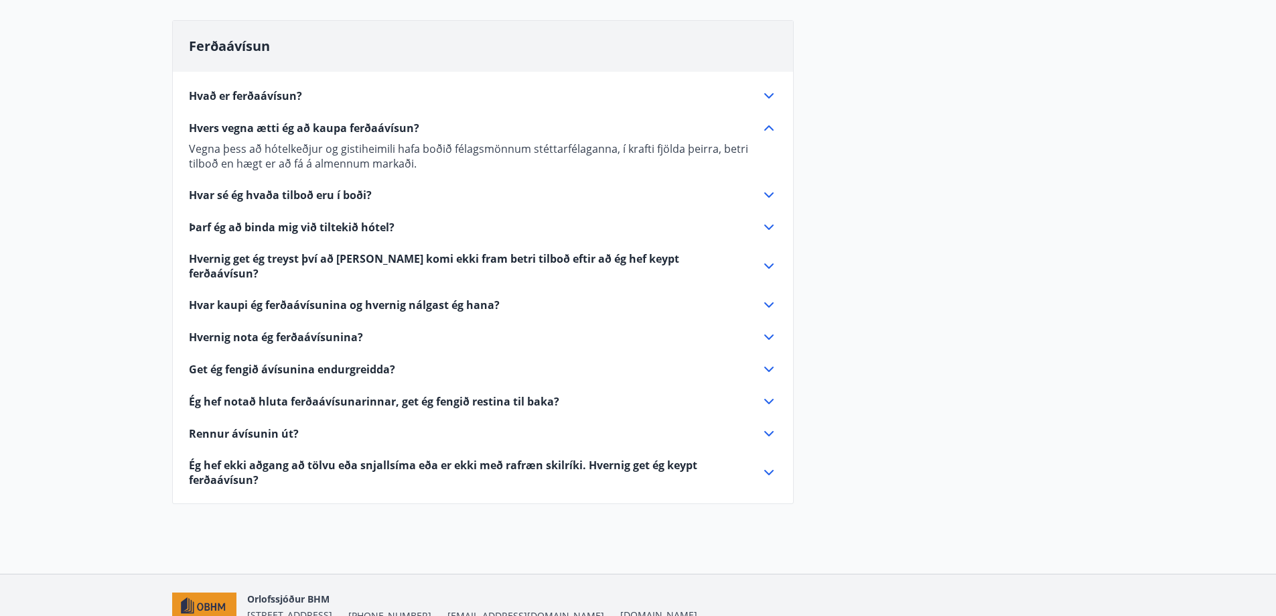
click at [770, 192] on icon at bounding box center [769, 195] width 16 height 16
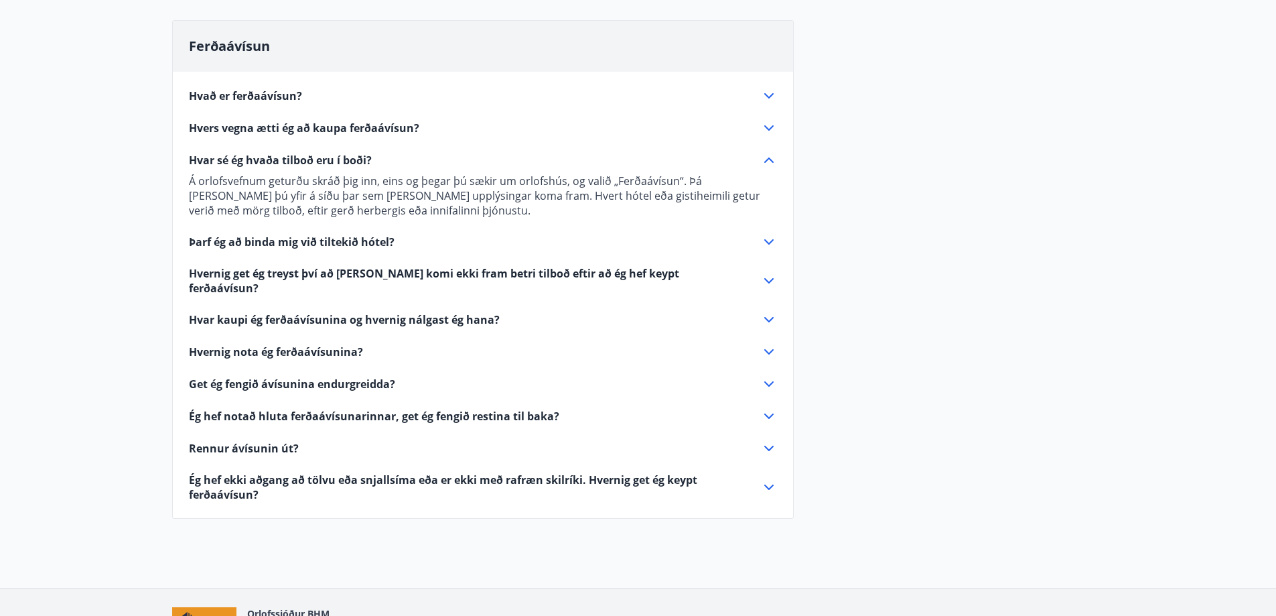
click at [768, 245] on icon at bounding box center [769, 242] width 16 height 16
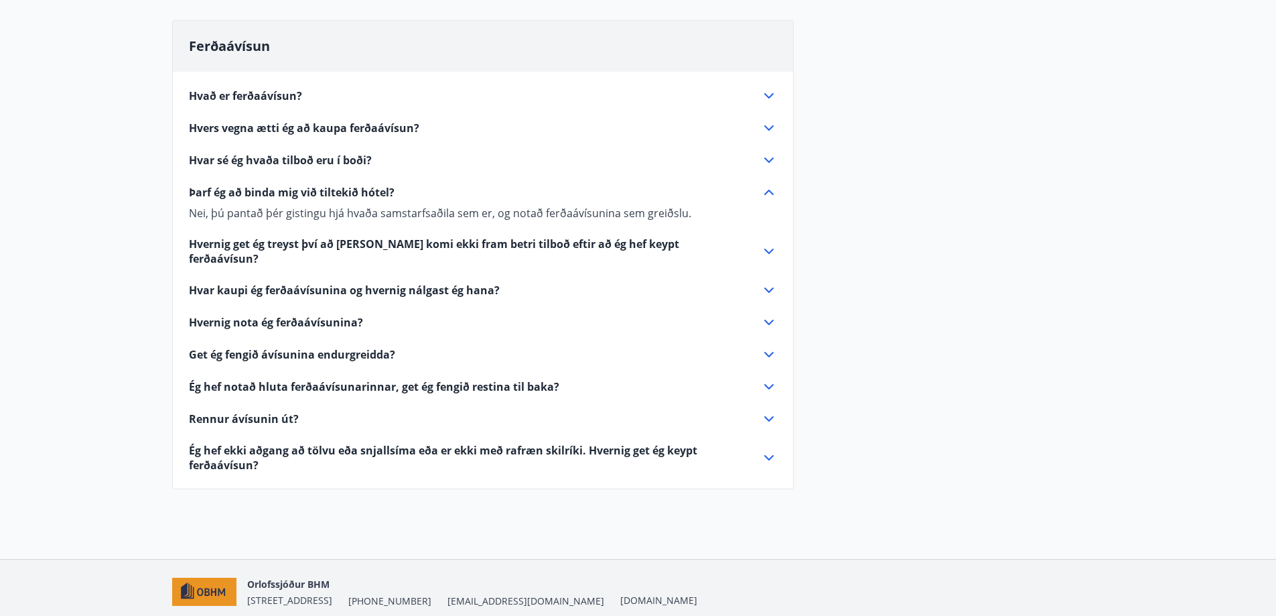
click at [770, 245] on icon at bounding box center [769, 251] width 16 height 16
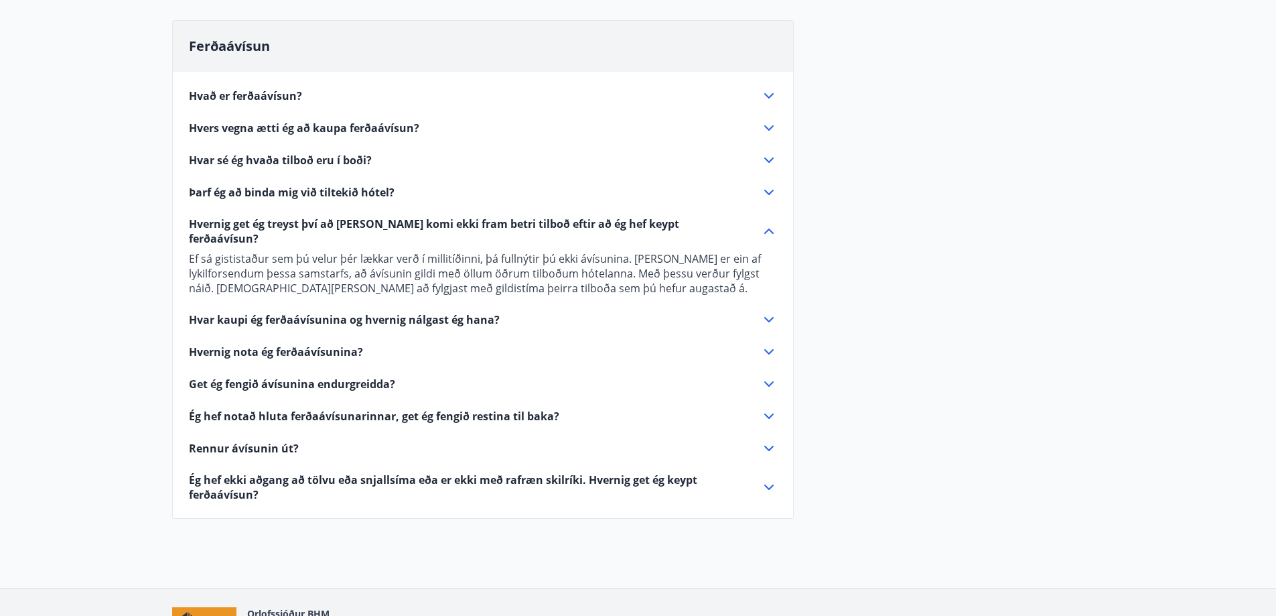
click at [768, 312] on icon at bounding box center [769, 320] width 16 height 16
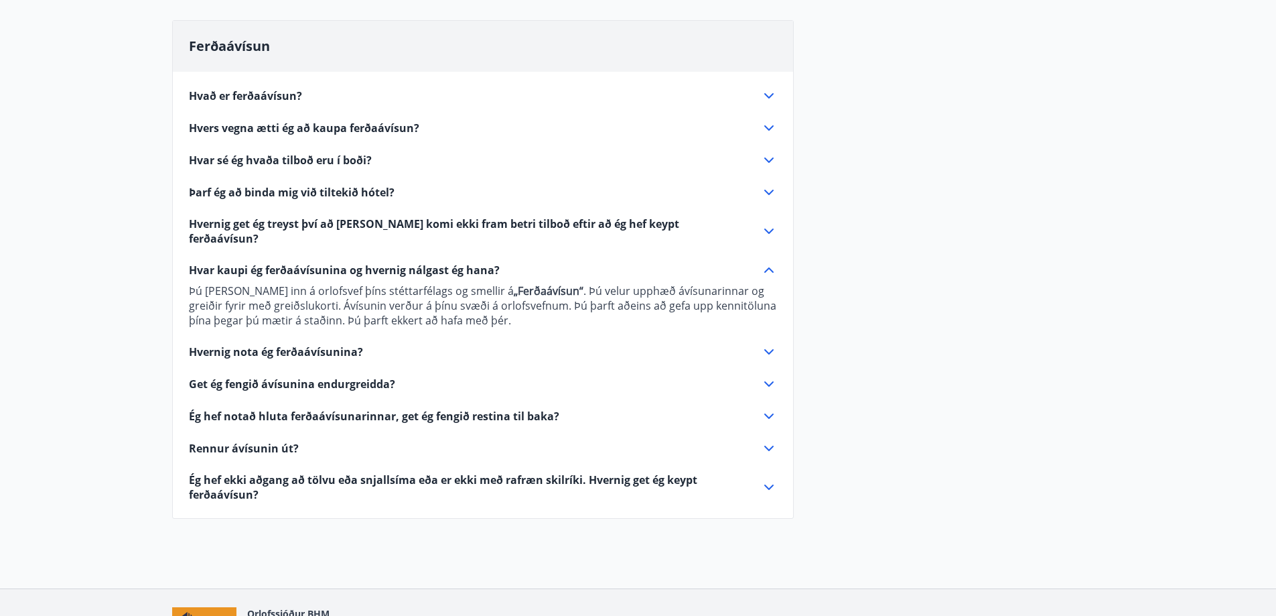
click at [768, 344] on icon at bounding box center [769, 352] width 16 height 16
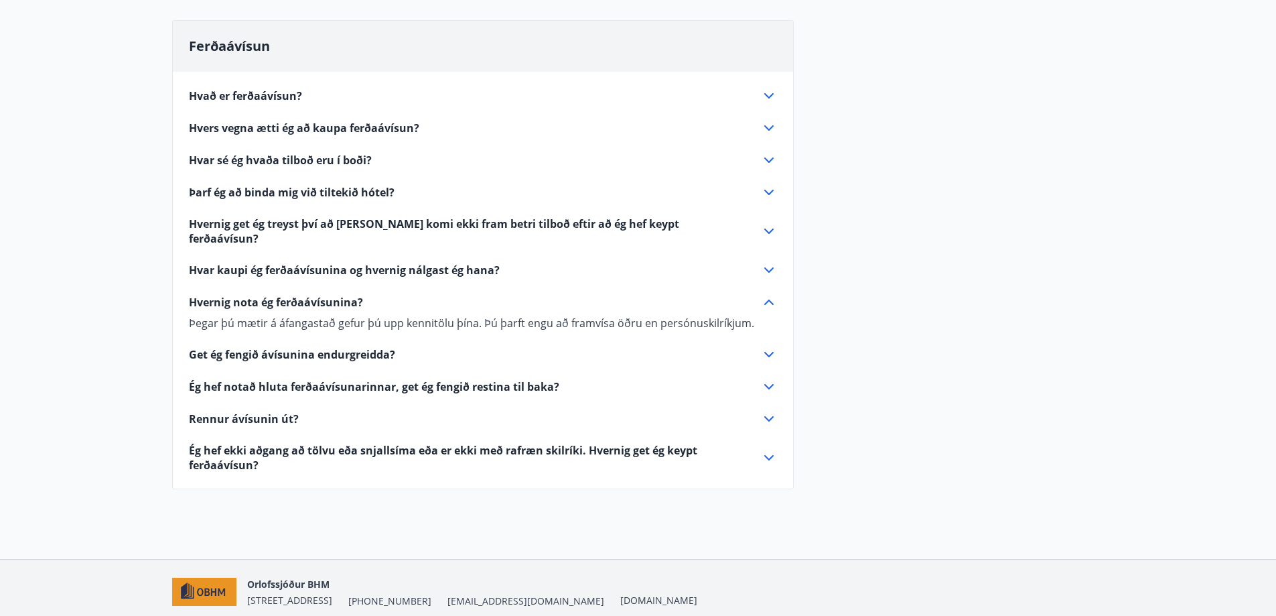
click at [767, 346] on icon at bounding box center [769, 354] width 16 height 16
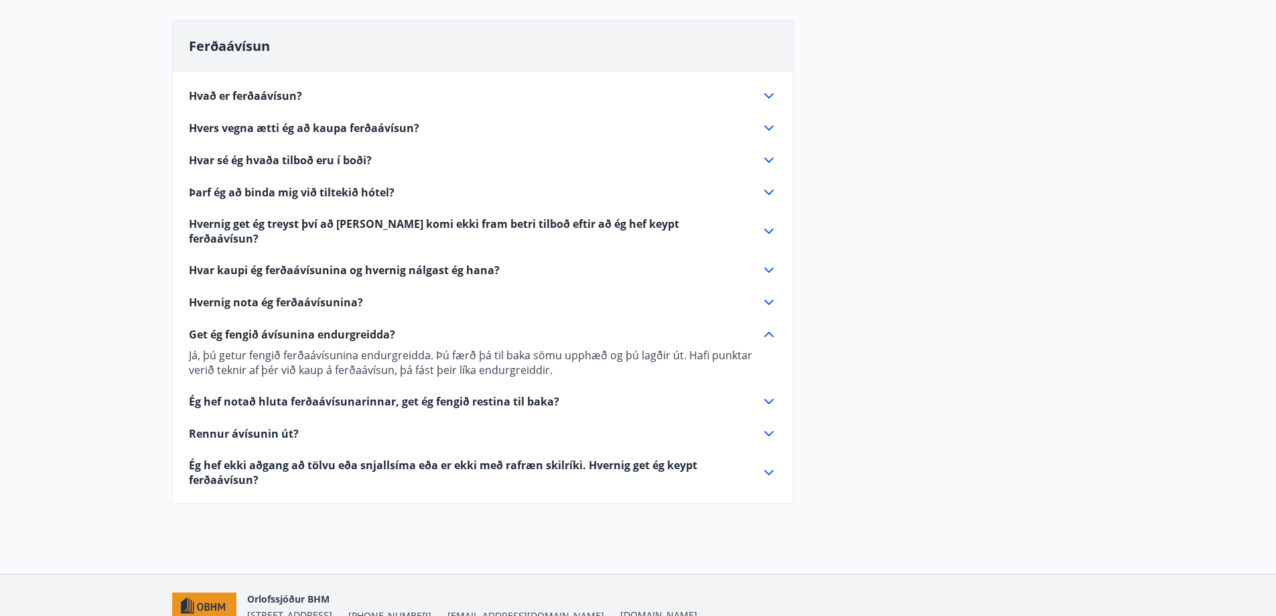
click at [768, 393] on icon at bounding box center [769, 401] width 16 height 16
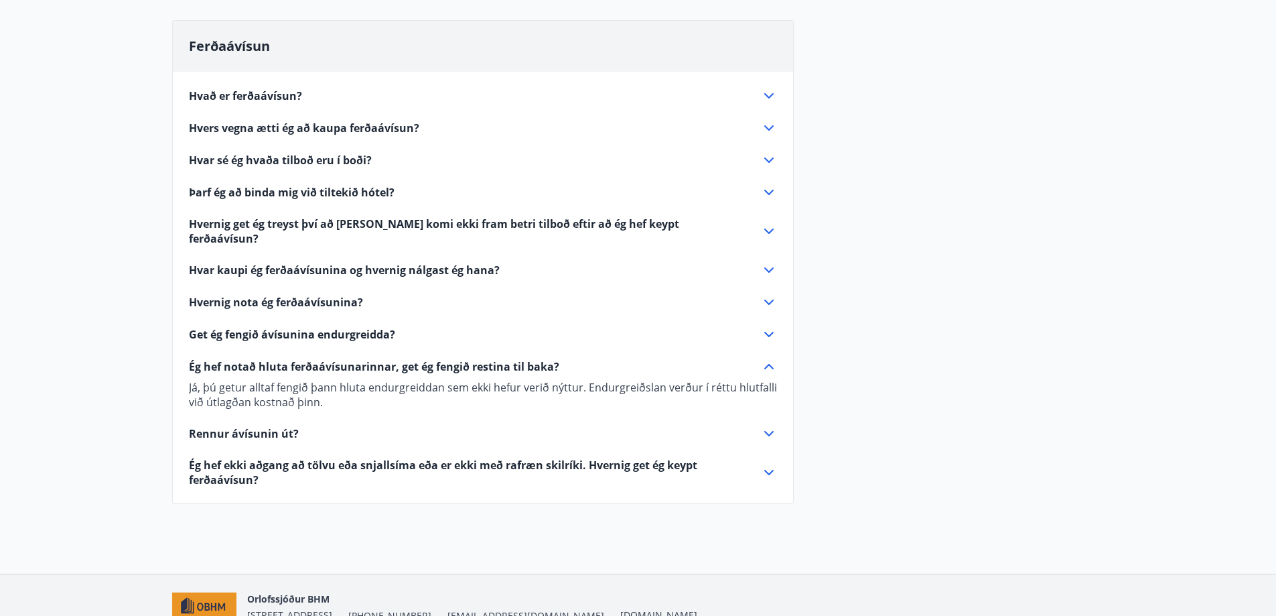
click at [770, 431] on icon at bounding box center [768, 433] width 9 height 5
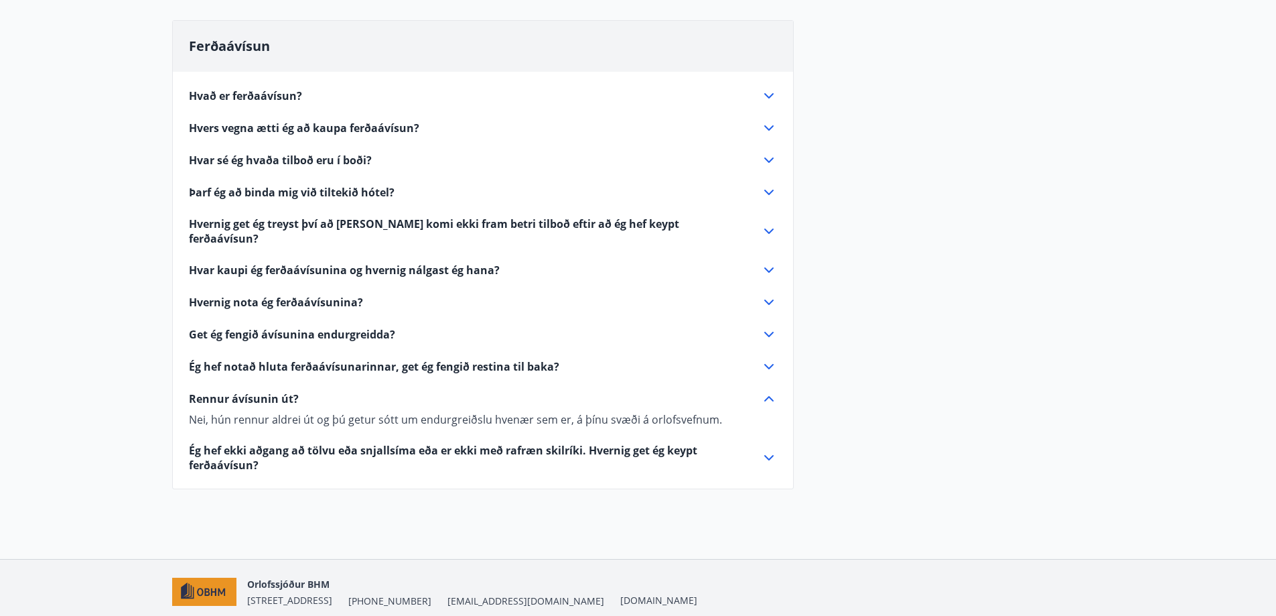
click at [769, 450] on icon at bounding box center [769, 458] width 16 height 16
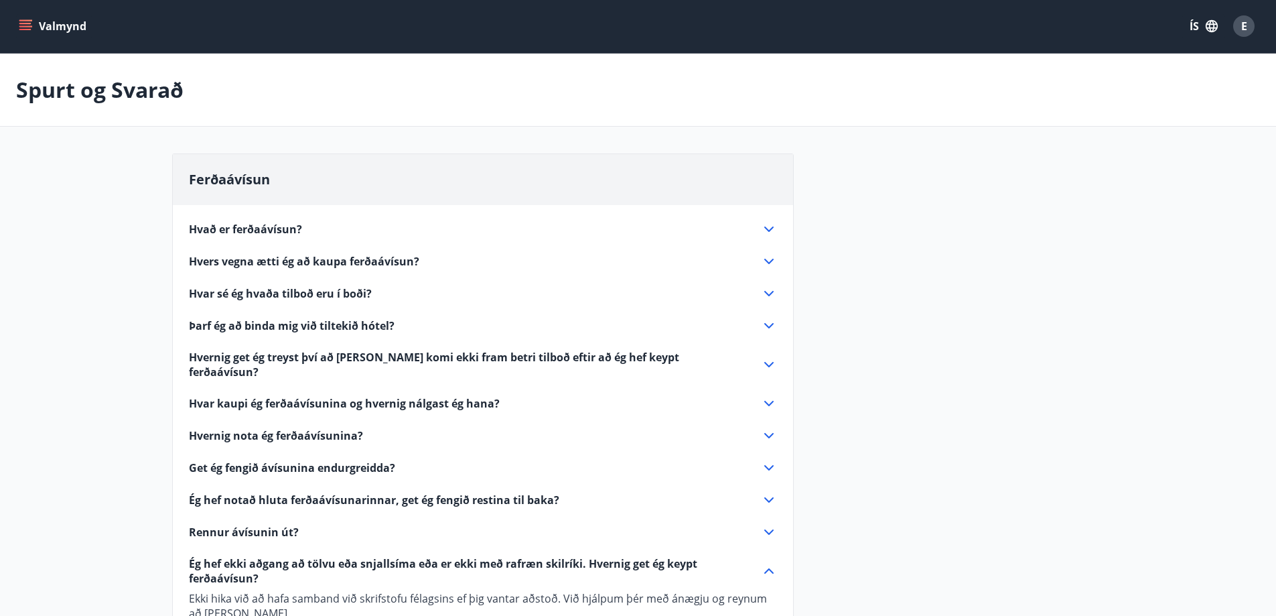
scroll to position [0, 0]
